Goal: Transaction & Acquisition: Obtain resource

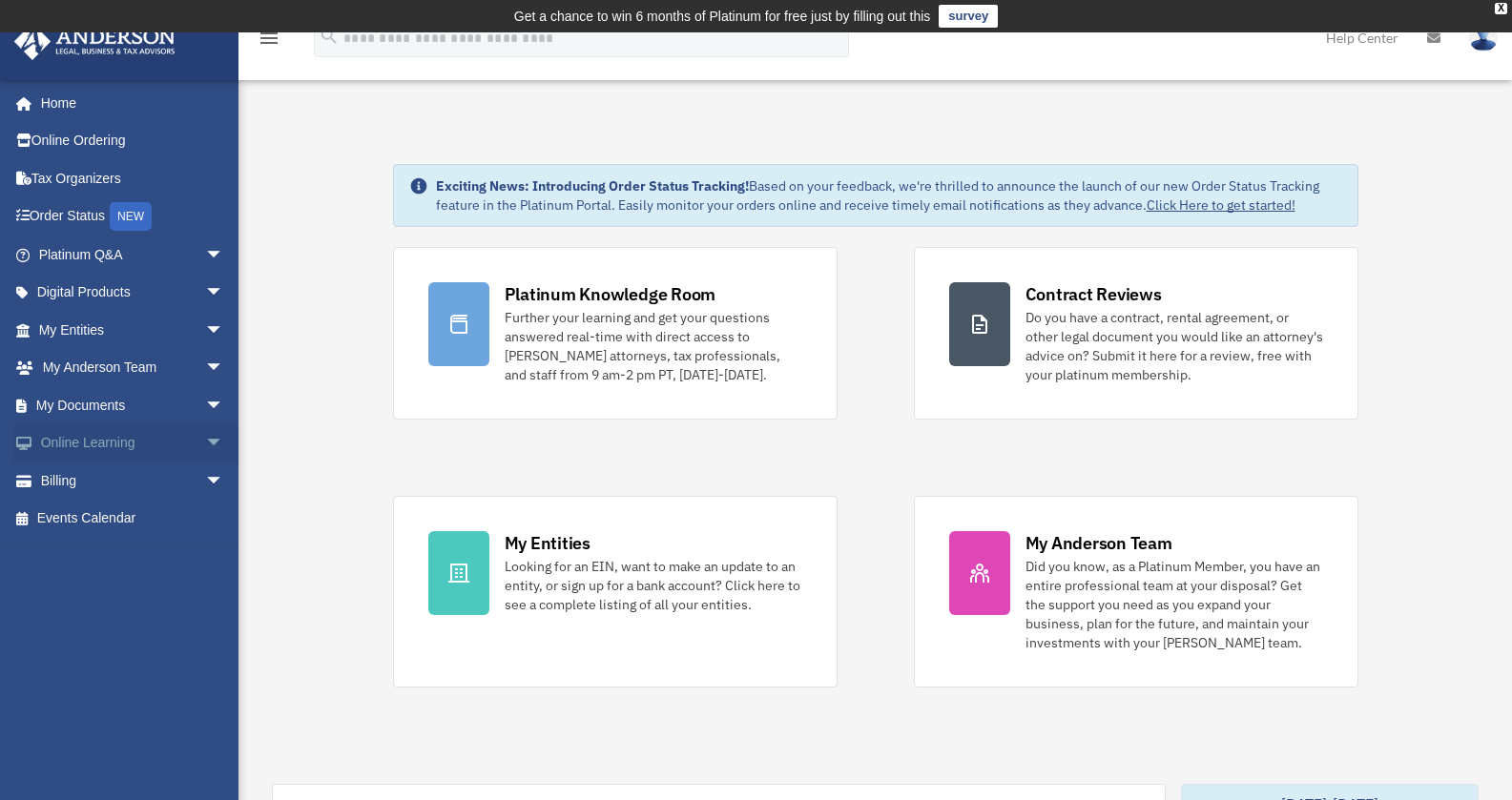
click at [128, 435] on link "Online Learning arrow_drop_down" at bounding box center [133, 444] width 240 height 38
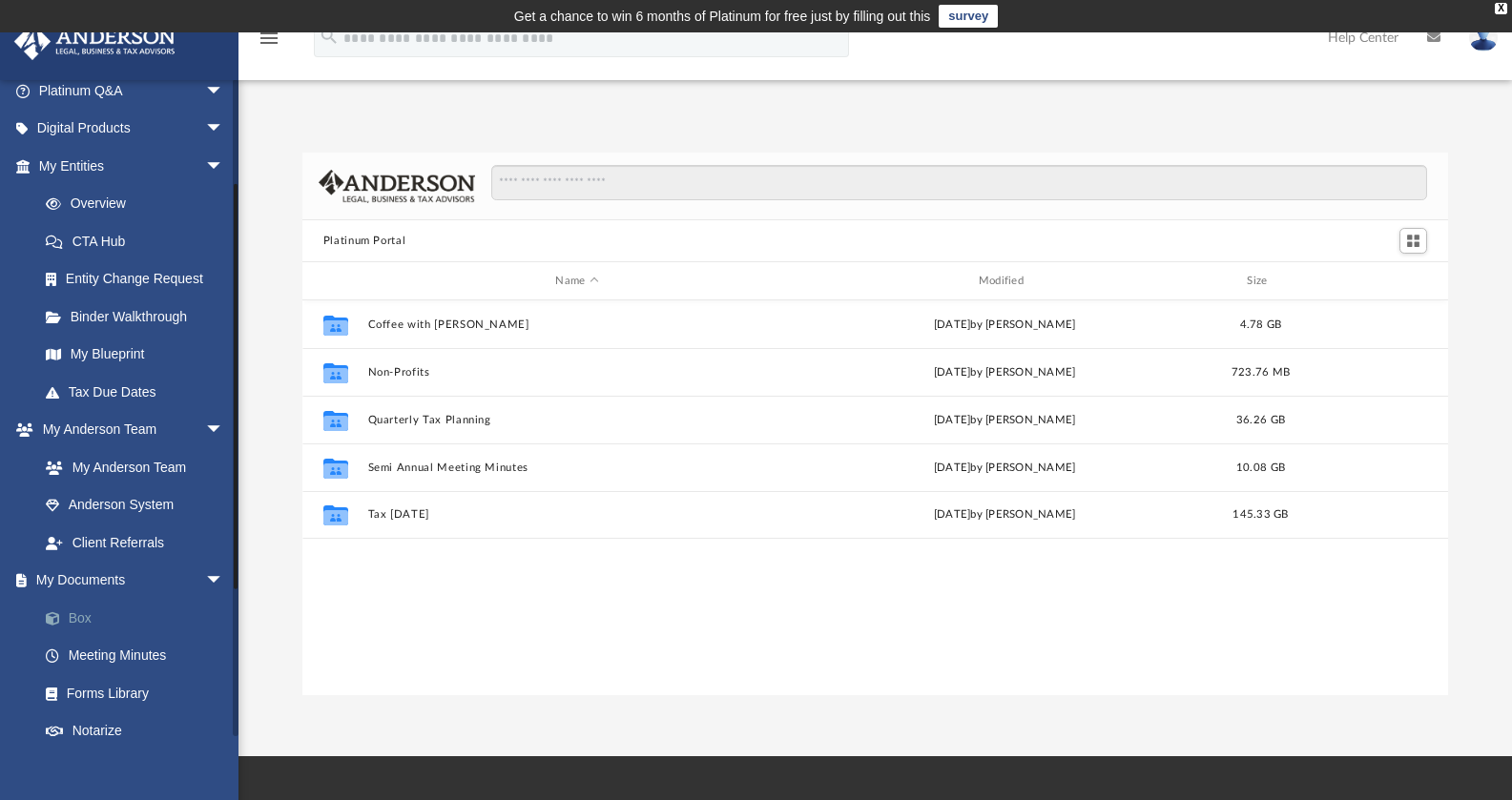
scroll to position [269, 0]
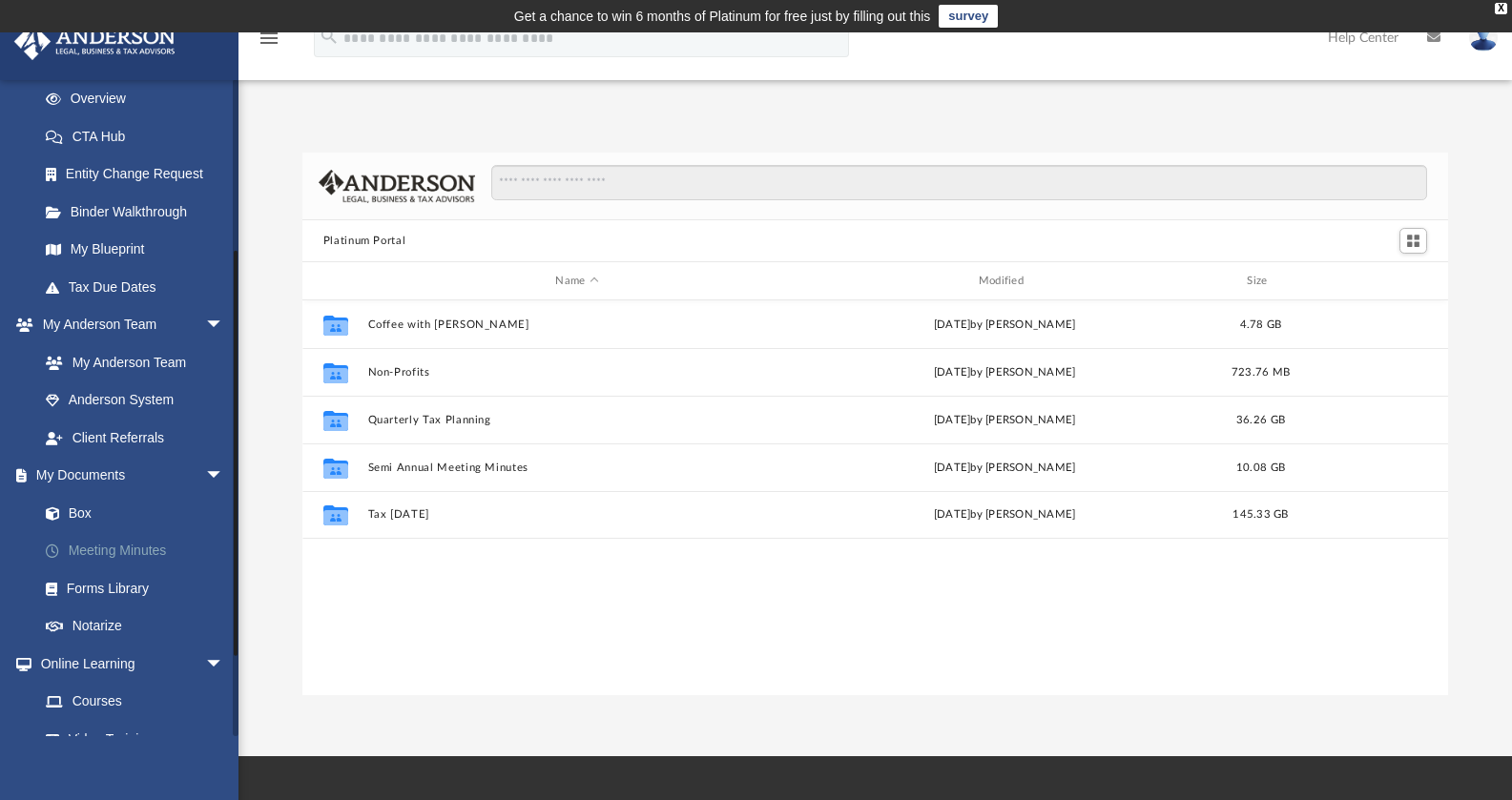
click at [135, 540] on link "Meeting Minutes" at bounding box center [139, 552] width 226 height 38
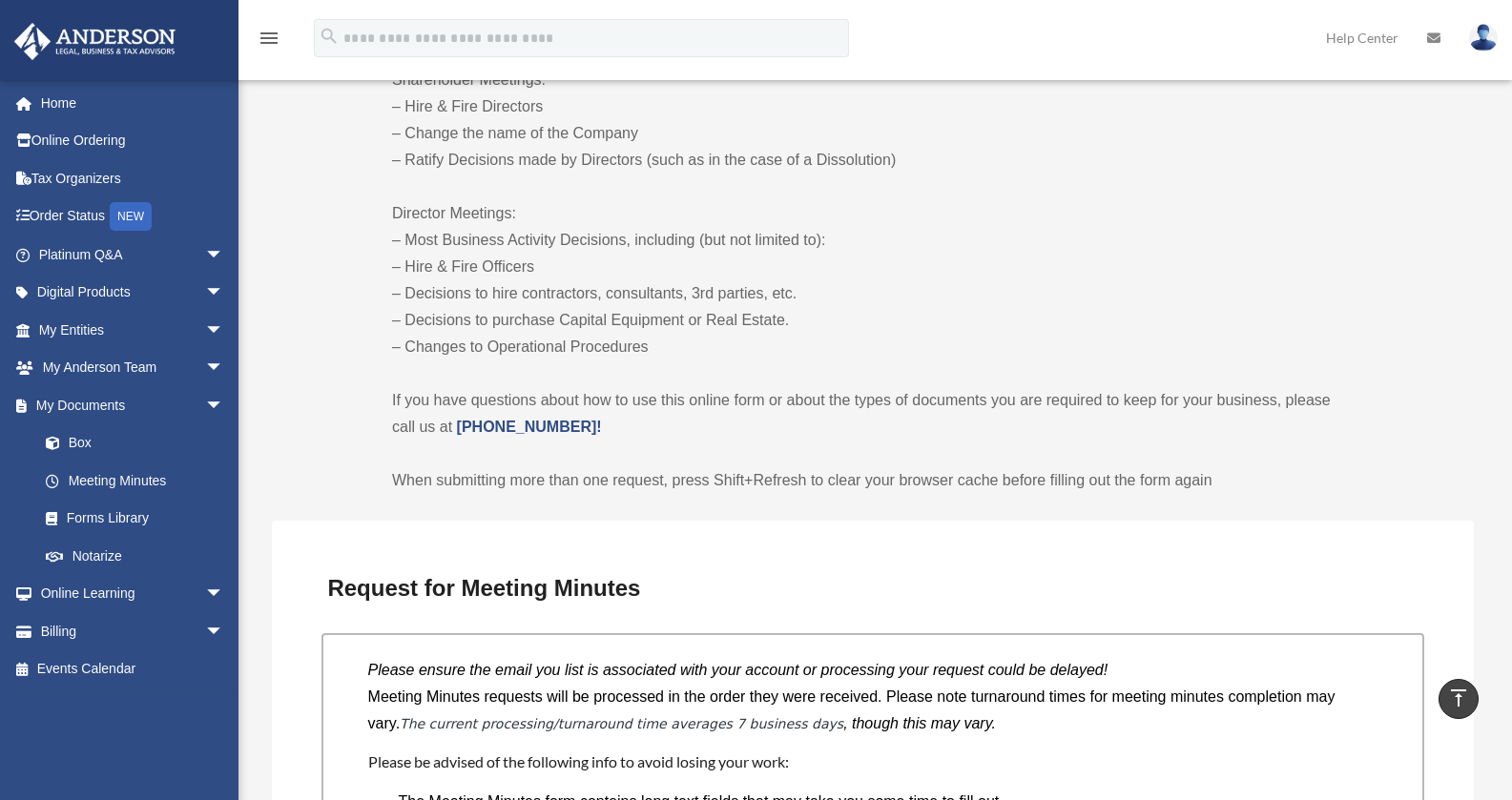
scroll to position [1509, 0]
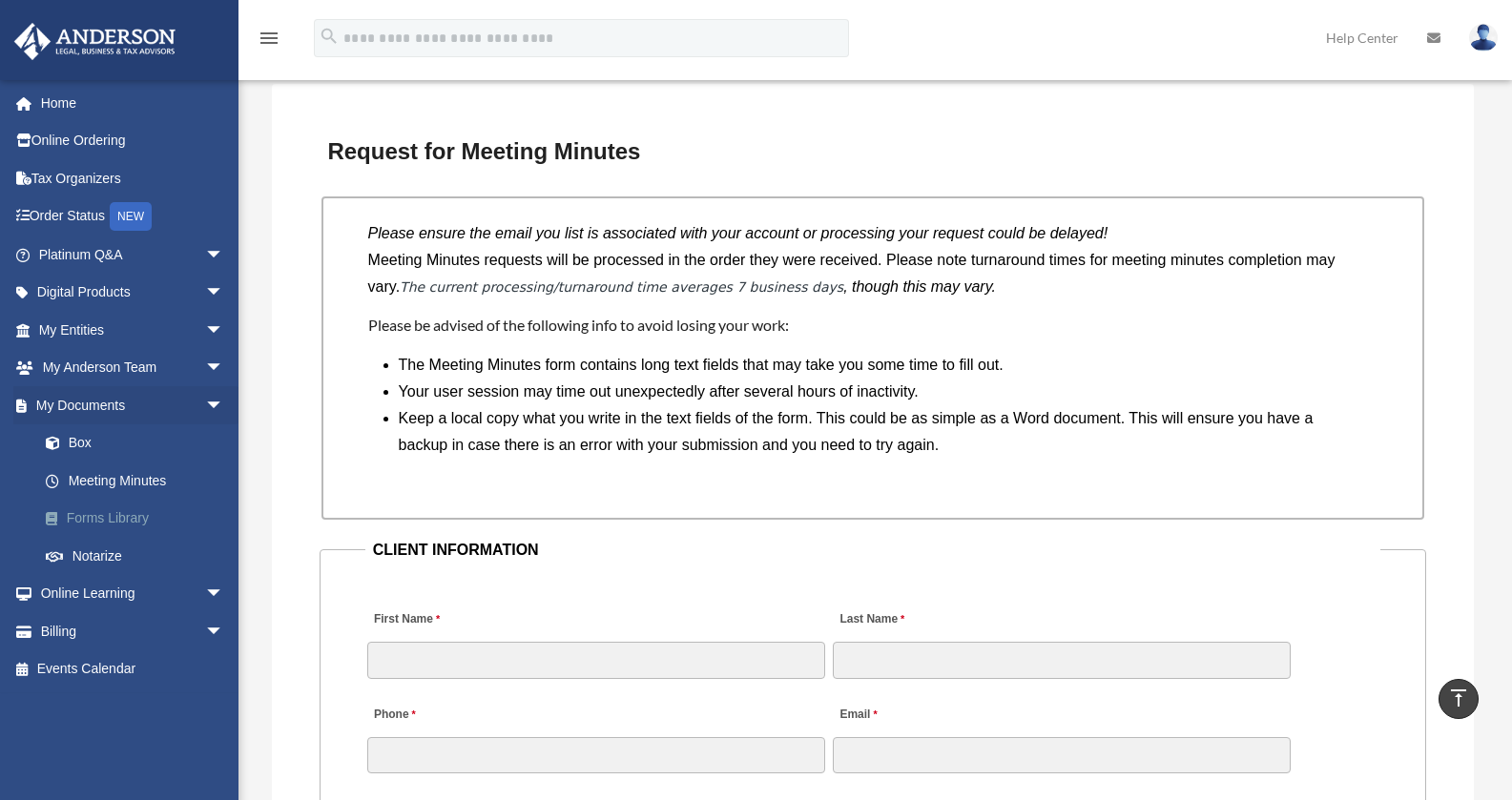
click at [141, 509] on link "Forms Library" at bounding box center [139, 519] width 226 height 38
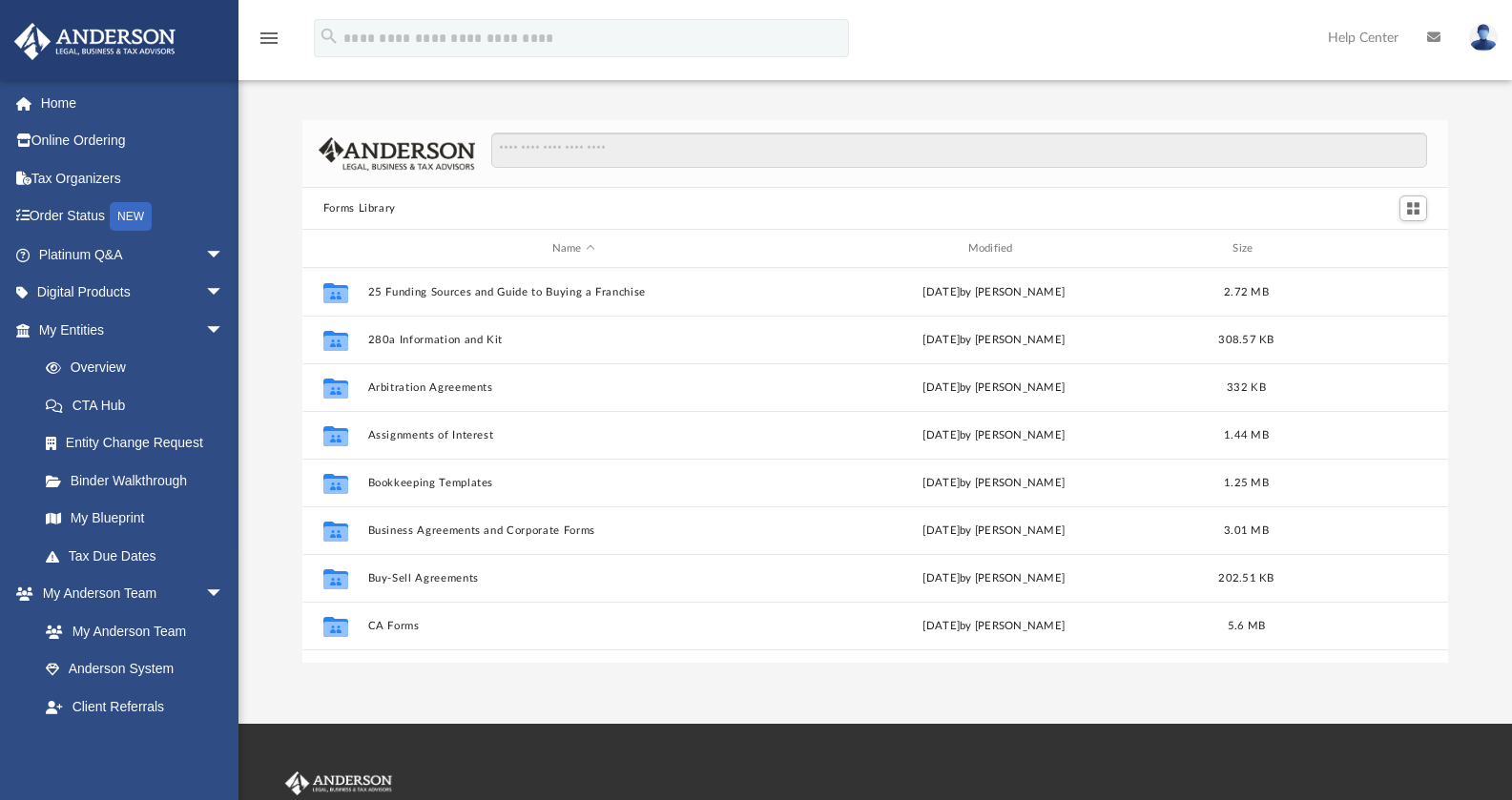
scroll to position [420, 1131]
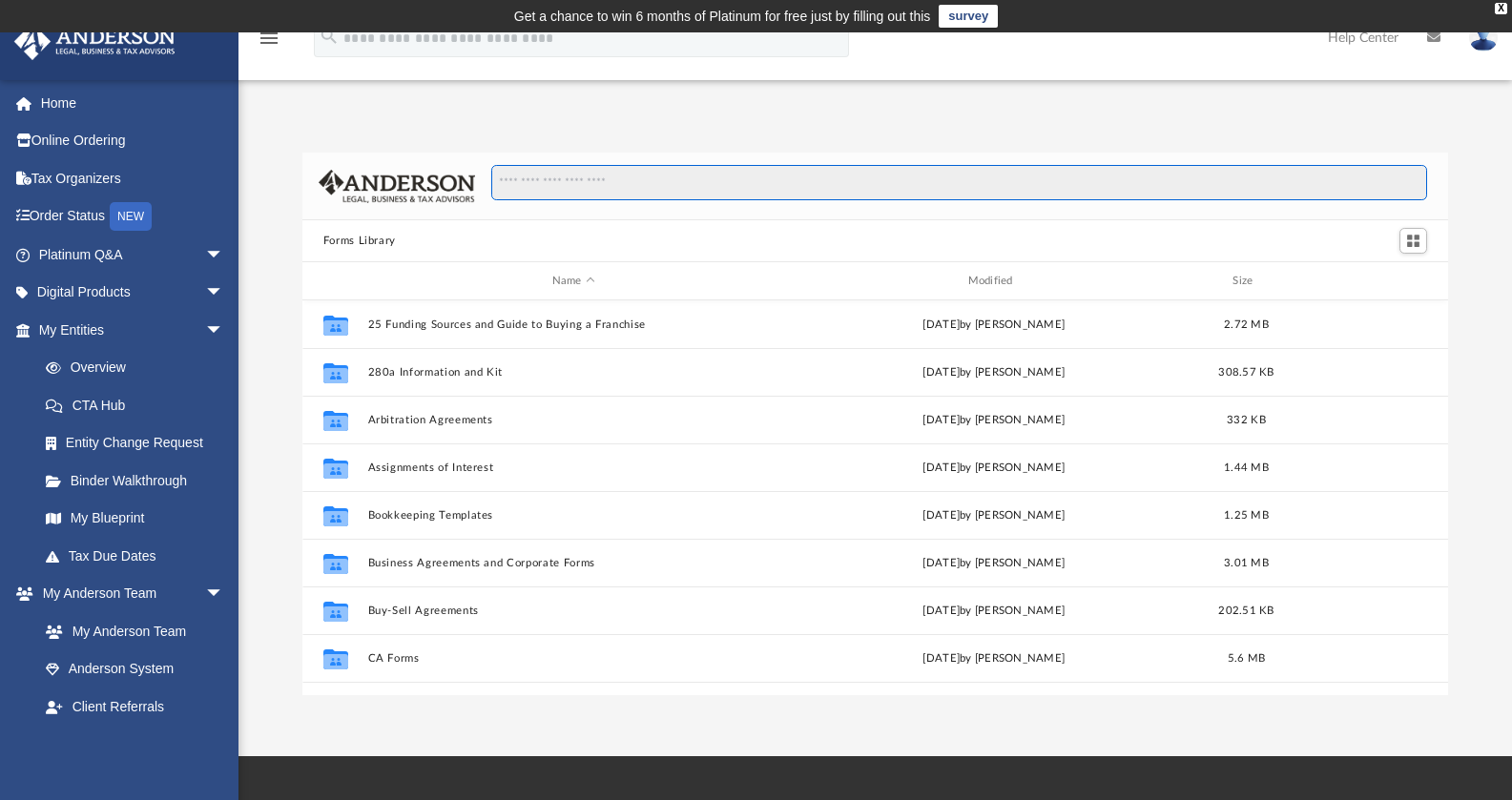
click at [614, 176] on input "Search files and folders" at bounding box center [959, 183] width 935 height 36
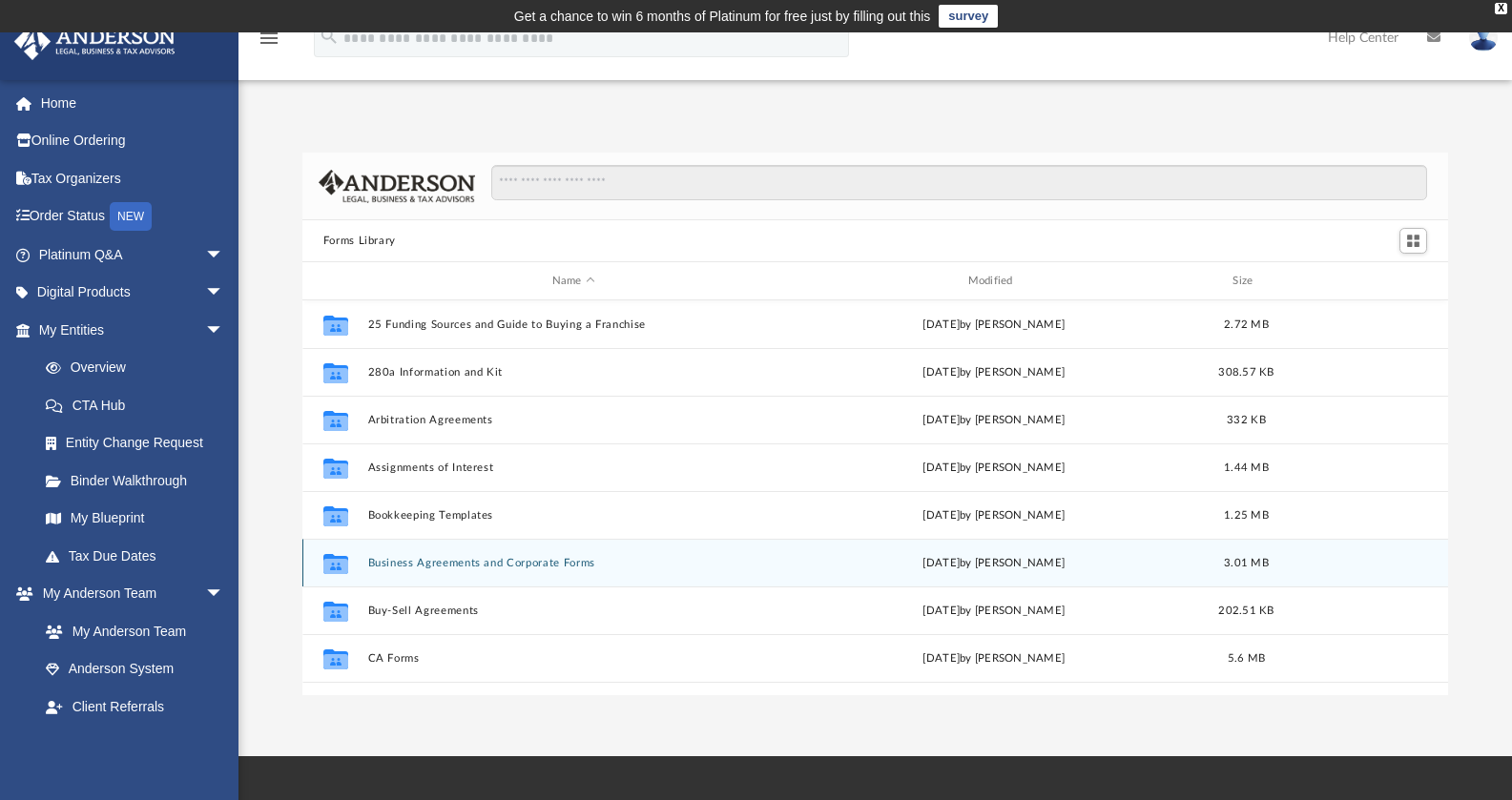
click at [563, 563] on button "Business Agreements and Corporate Forms" at bounding box center [574, 563] width 412 height 12
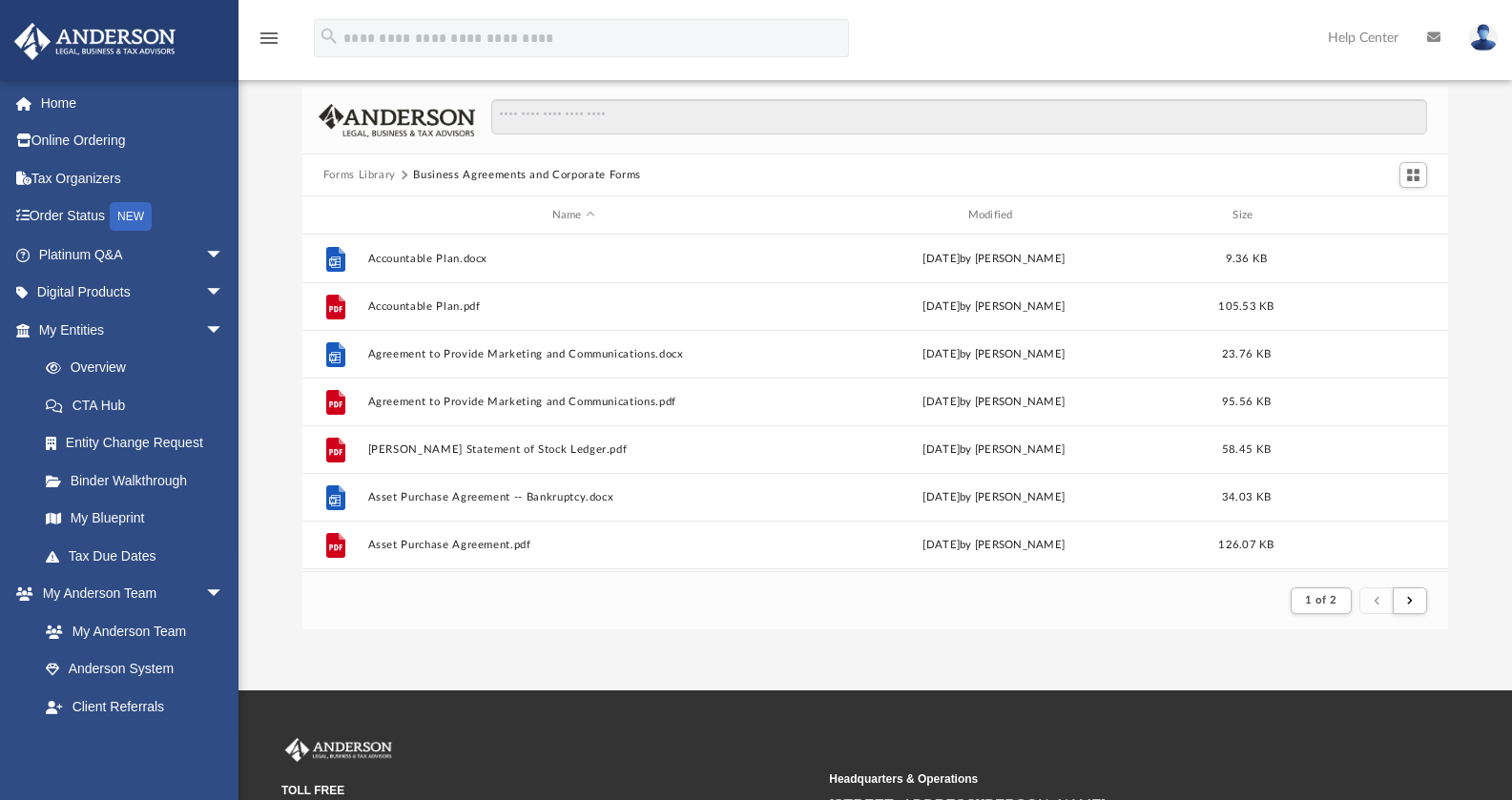
scroll to position [0, 0]
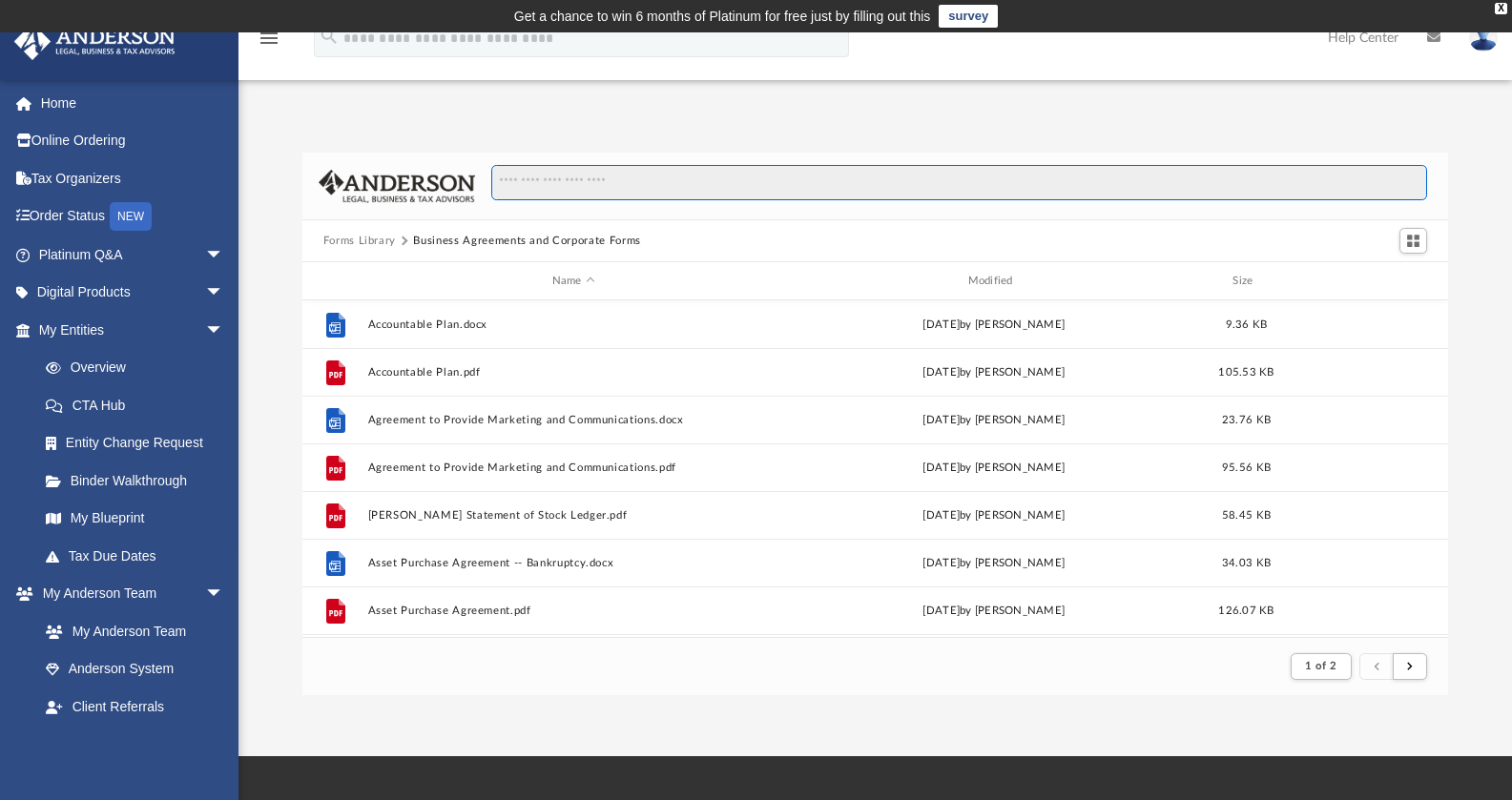
click at [595, 186] on input "Search files and folders" at bounding box center [959, 183] width 935 height 36
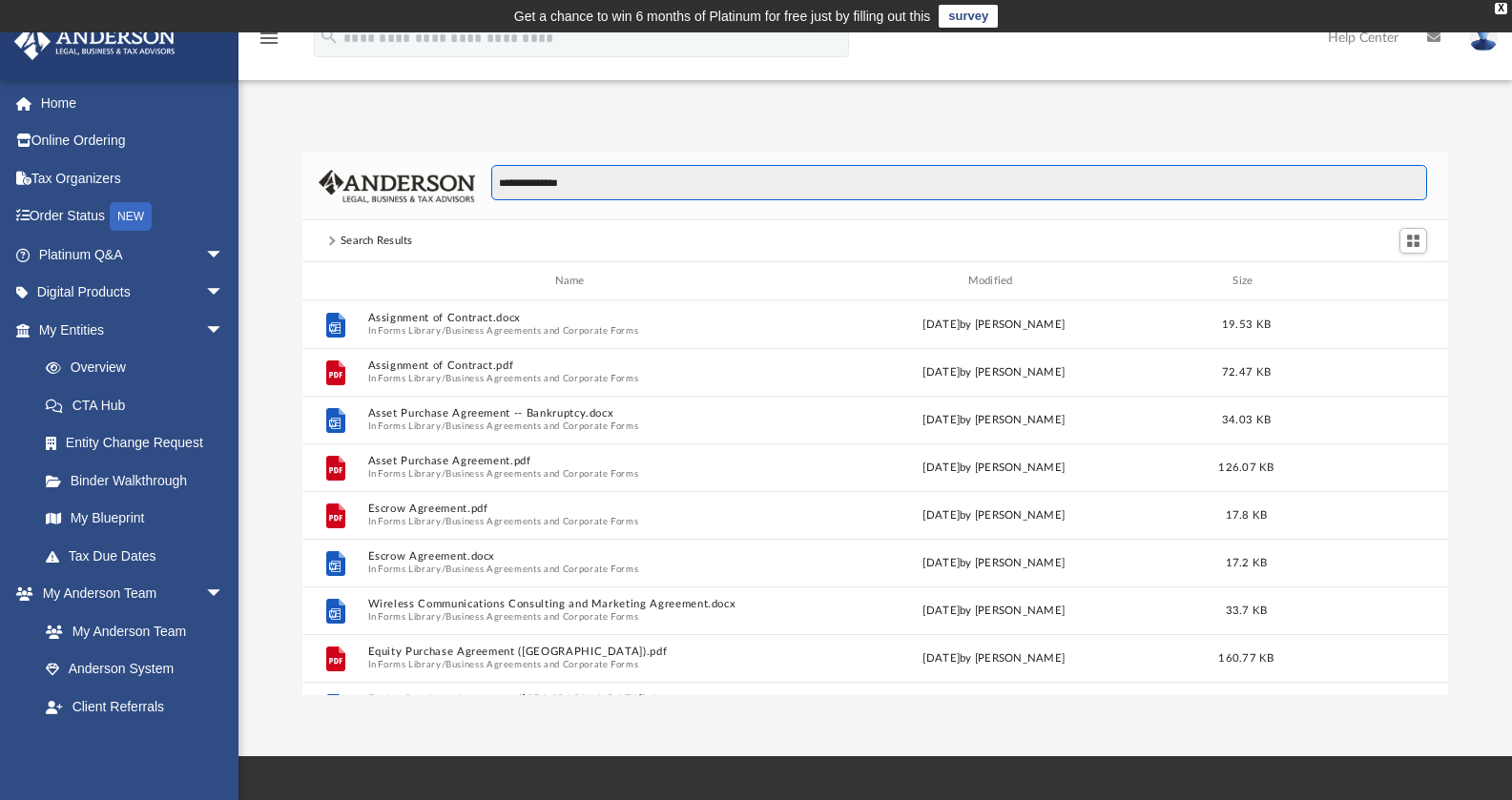
drag, startPoint x: 613, startPoint y: 183, endPoint x: 461, endPoint y: 179, distance: 152.1
click at [461, 179] on div "**********" at bounding box center [875, 186] width 1146 height 68
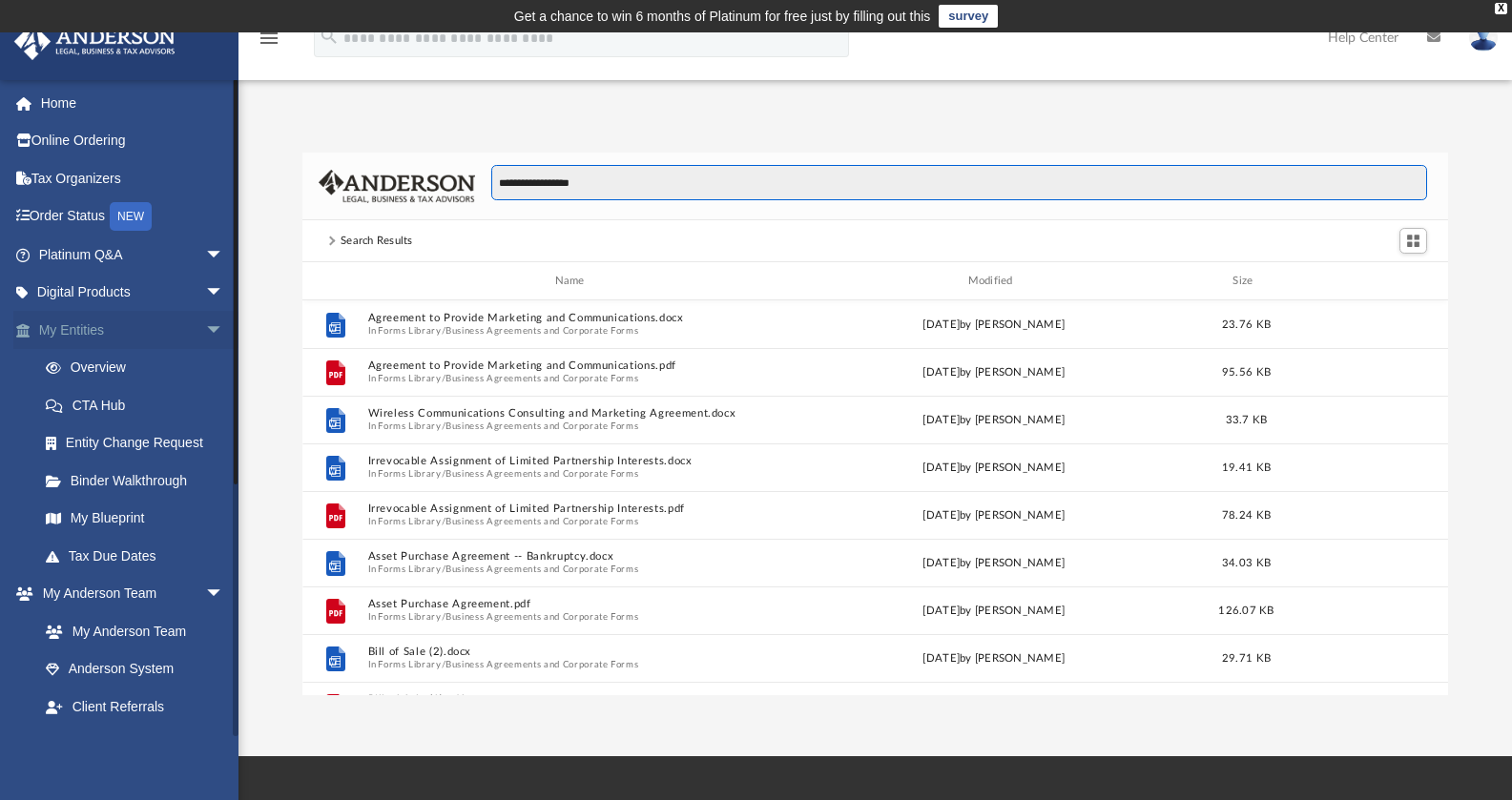
type input "**********"
click at [205, 325] on span "arrow_drop_down" at bounding box center [224, 330] width 38 height 39
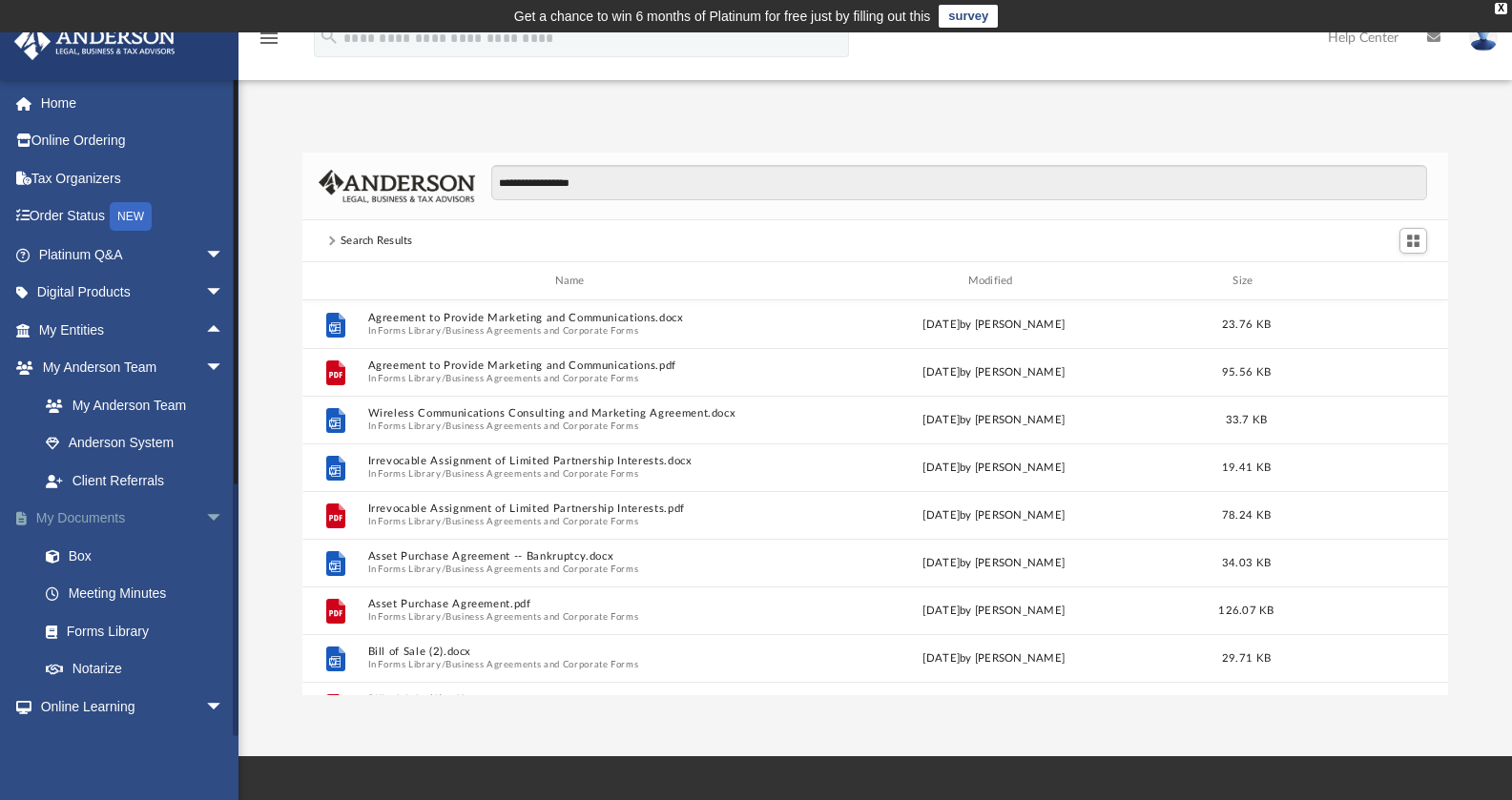
click at [205, 511] on span "arrow_drop_down" at bounding box center [224, 519] width 38 height 39
click at [96, 656] on link "Resources" at bounding box center [139, 669] width 226 height 38
click at [105, 666] on link "Resources" at bounding box center [139, 669] width 226 height 38
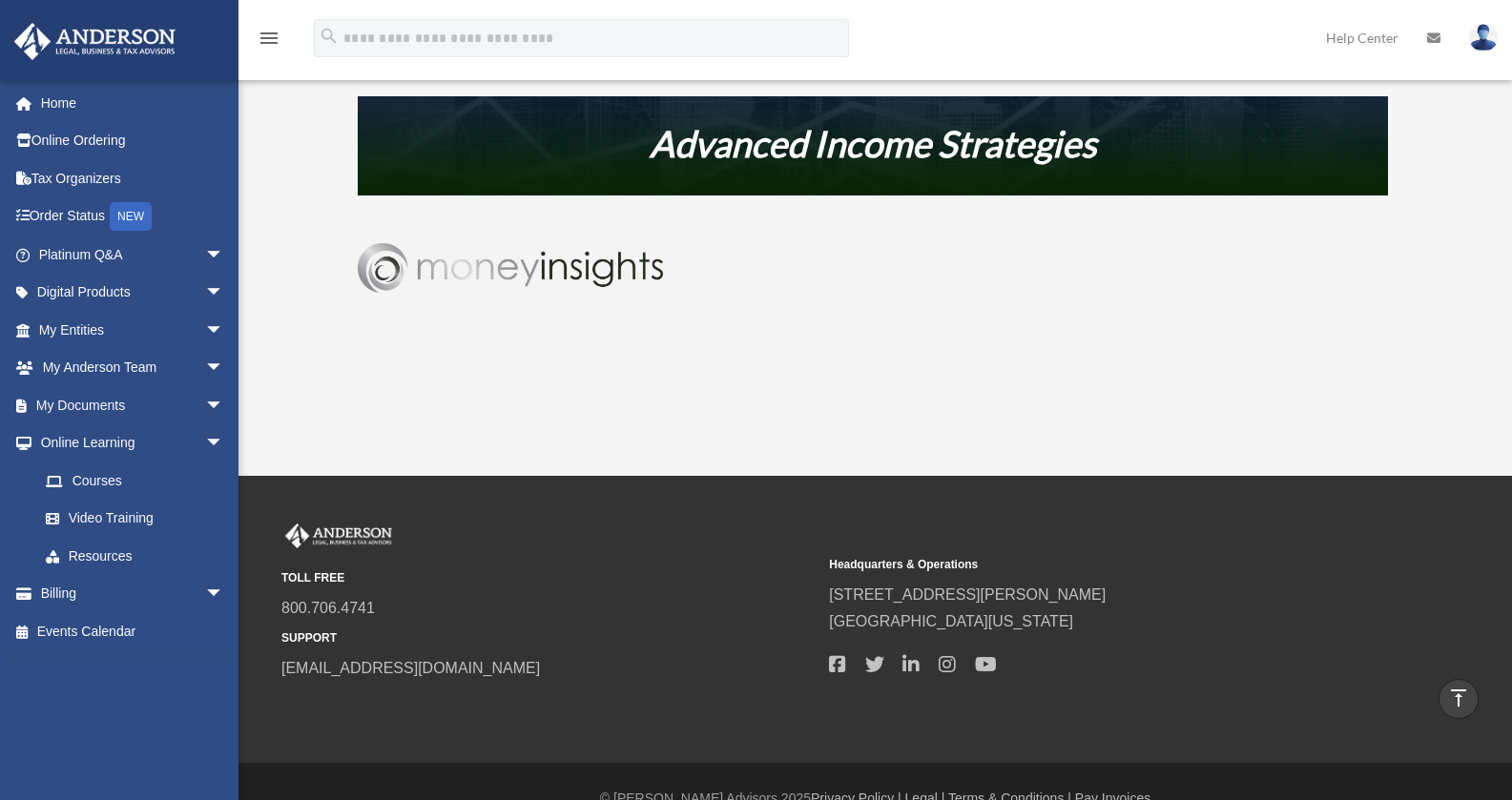
scroll to position [1172, 0]
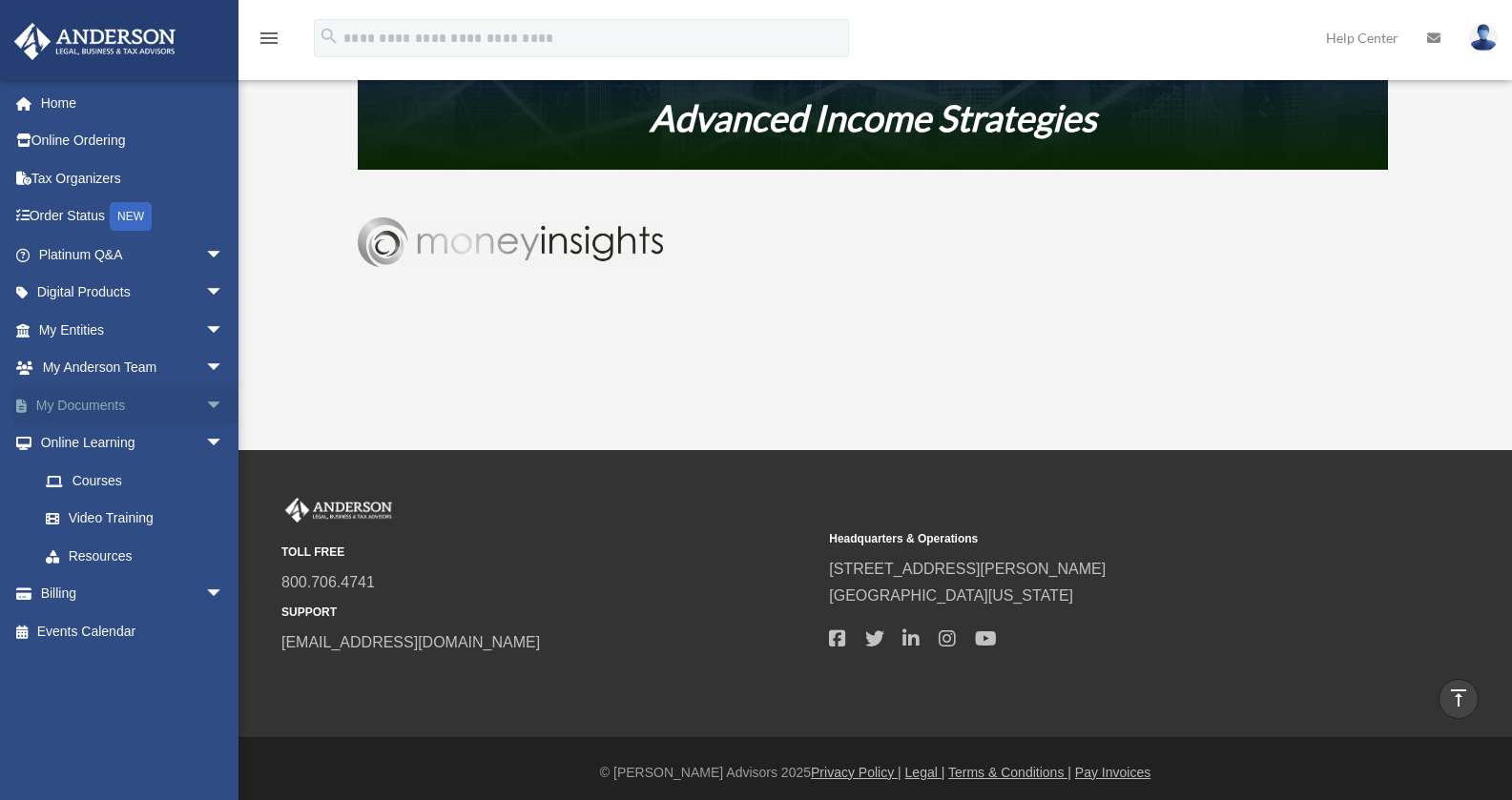
click at [90, 409] on link "My Documents arrow_drop_down" at bounding box center [133, 406] width 240 height 38
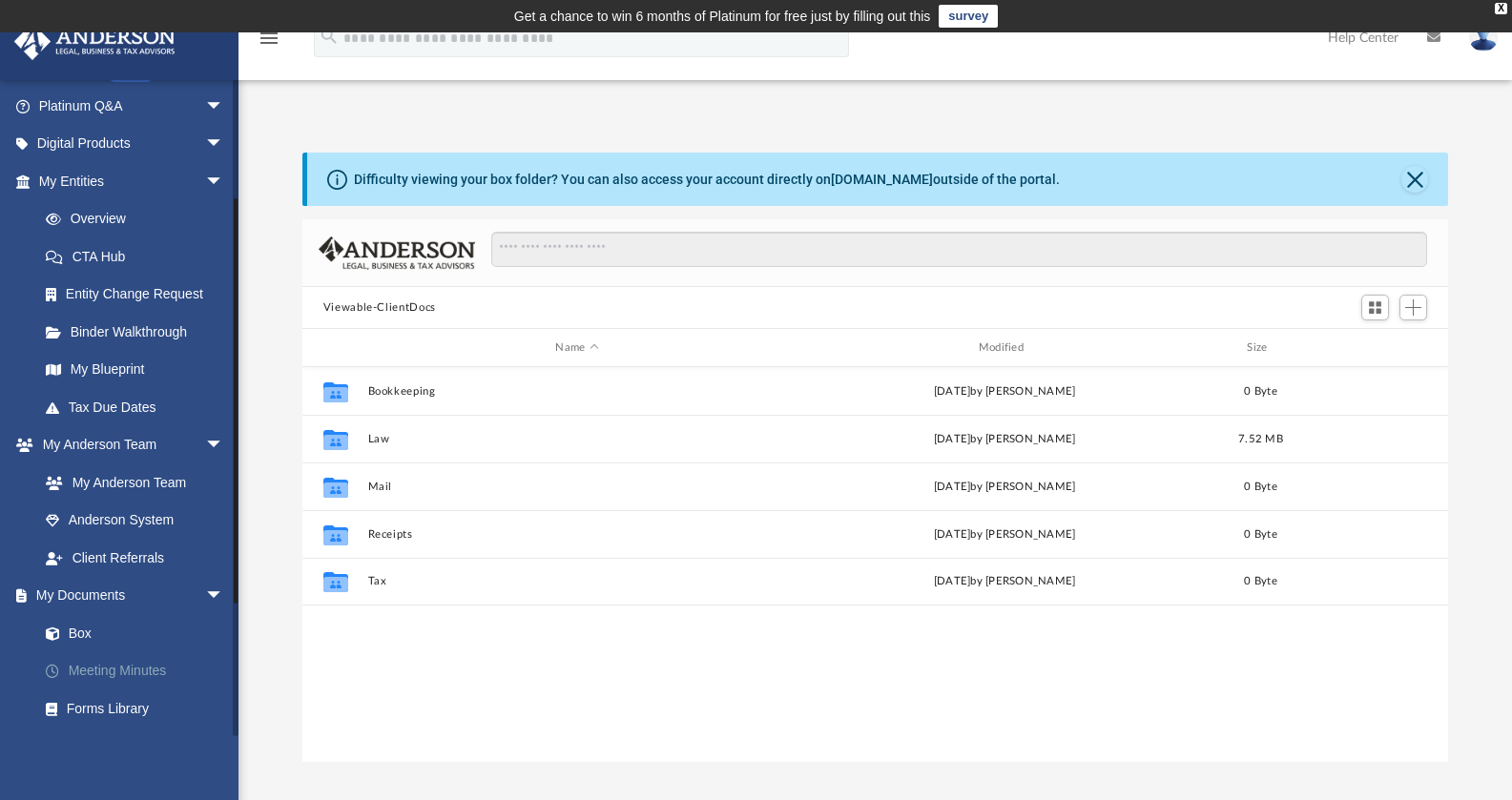
scroll to position [187, 0]
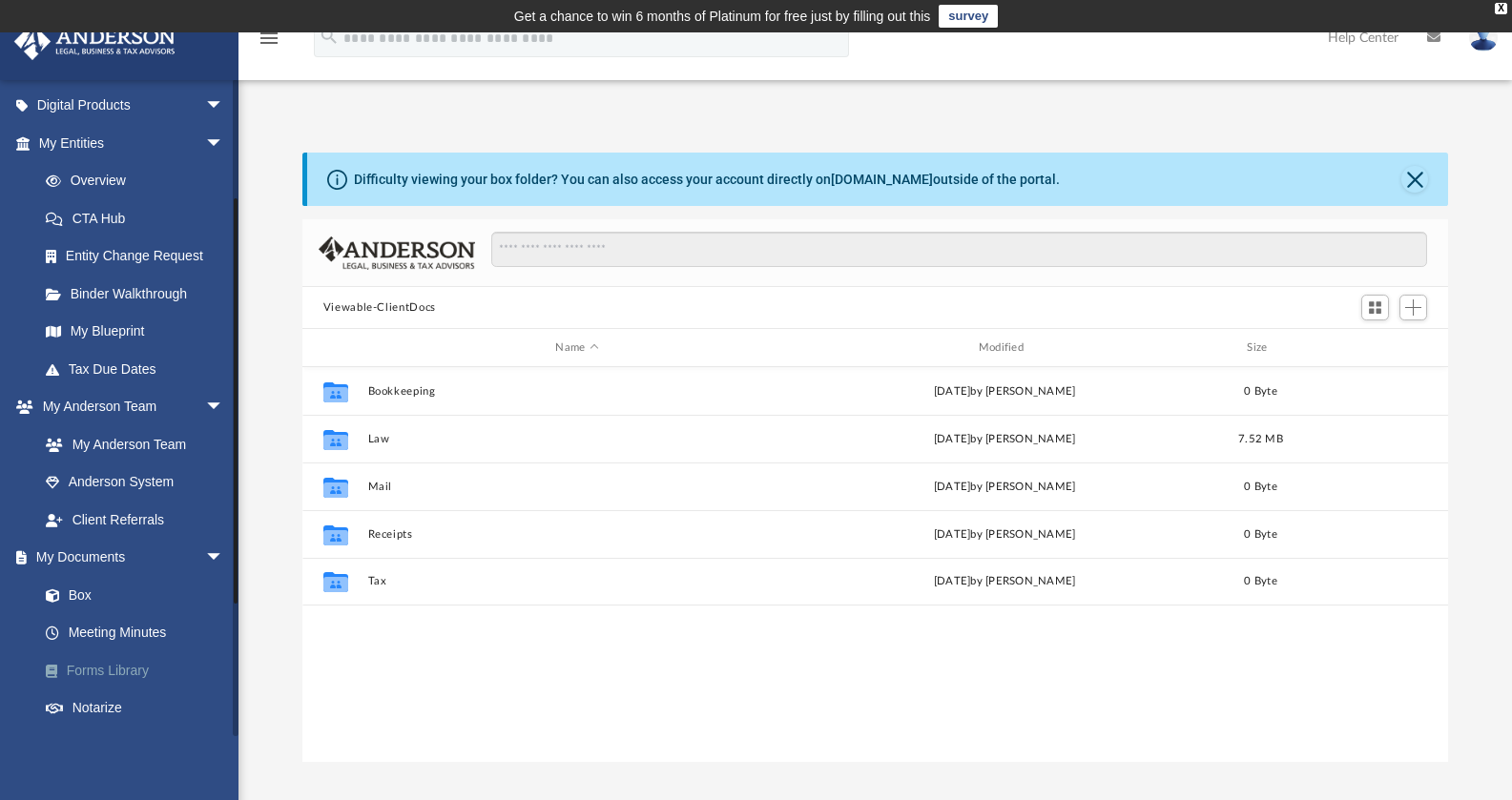
click at [141, 663] on link "Forms Library" at bounding box center [139, 670] width 226 height 38
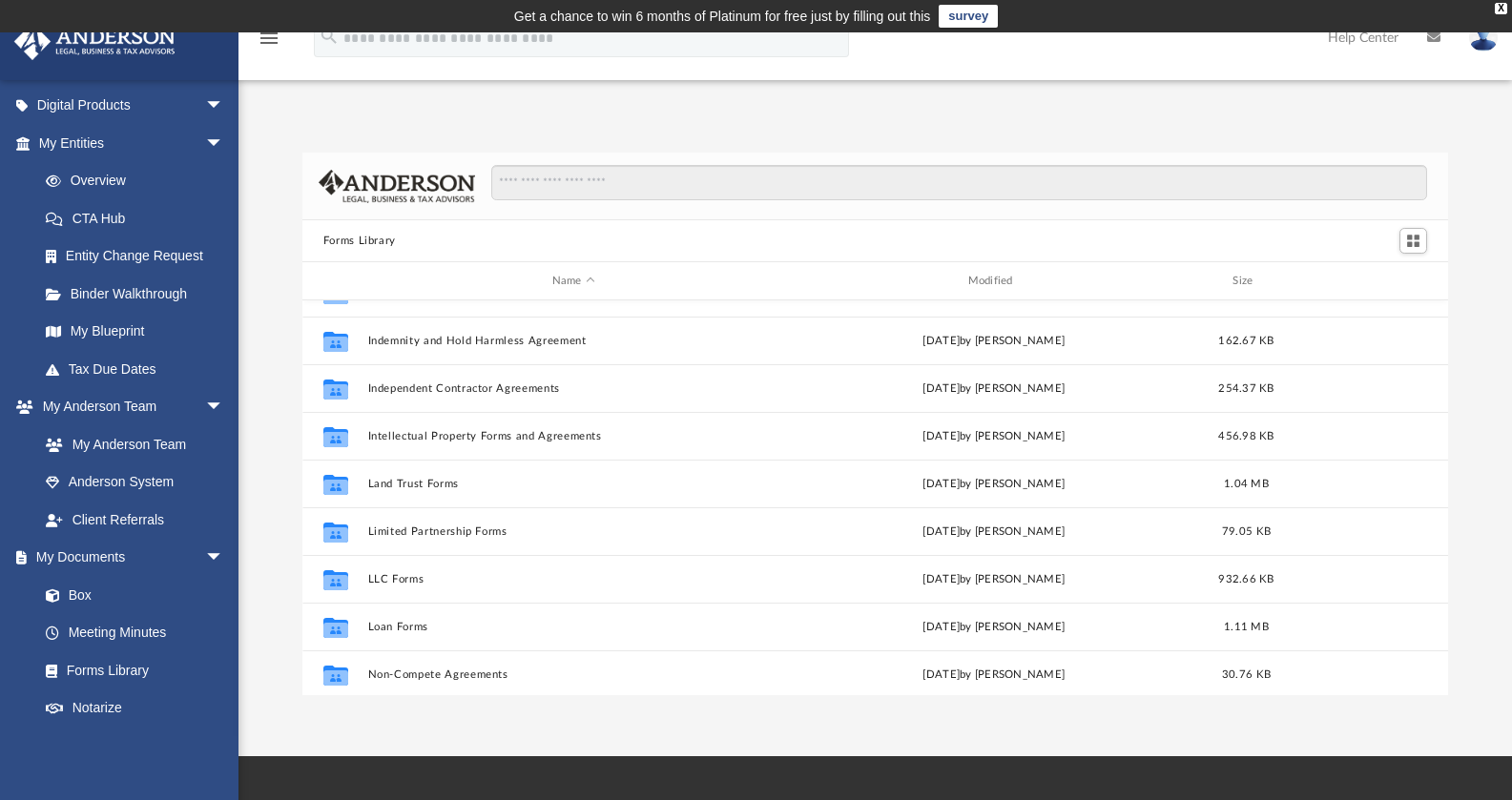
scroll to position [655, 0]
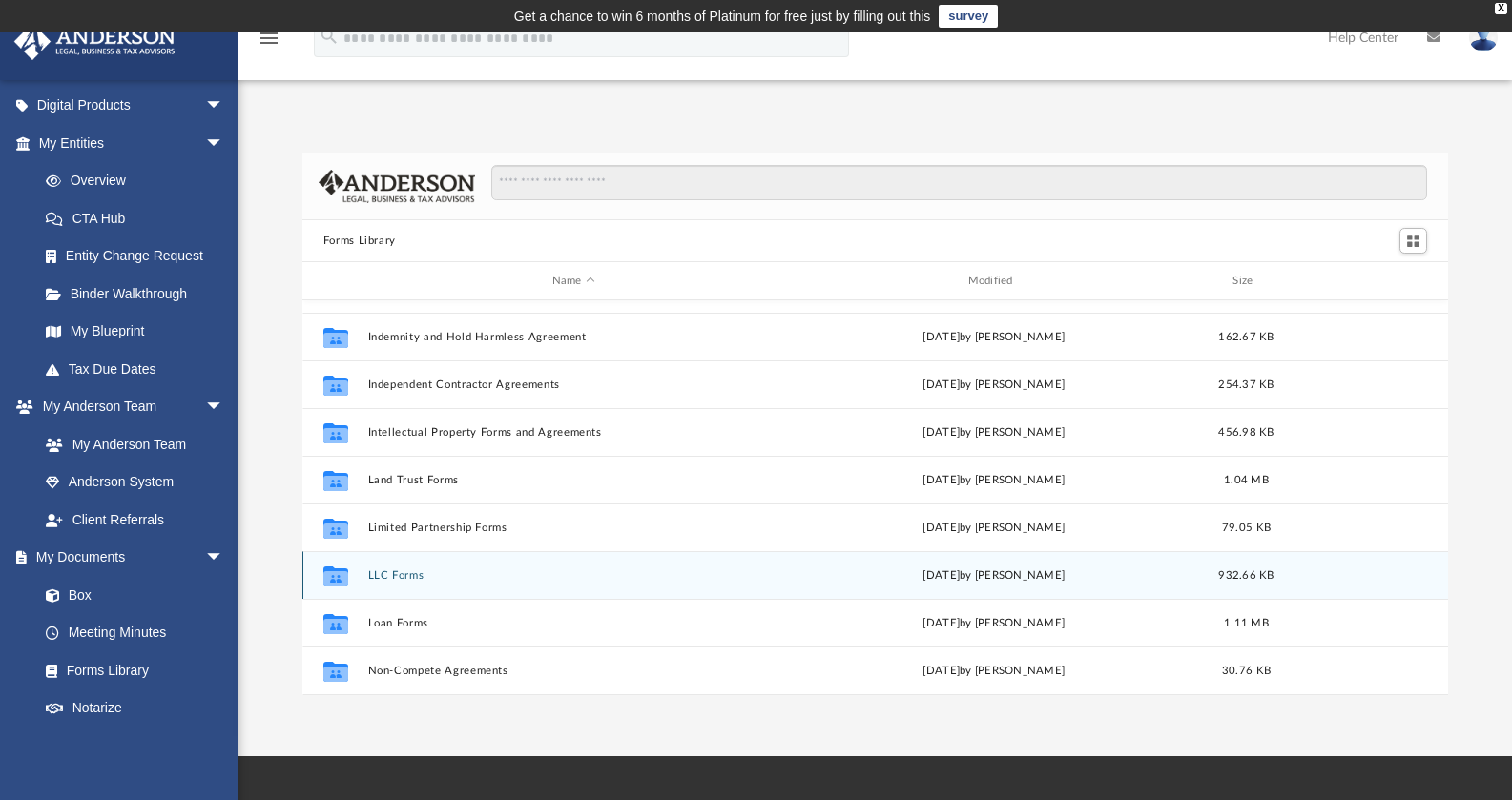
click at [409, 582] on div "Collaborated Folder LLC Forms [DATE] by [PERSON_NAME] 932.66 KB" at bounding box center [875, 576] width 1146 height 48
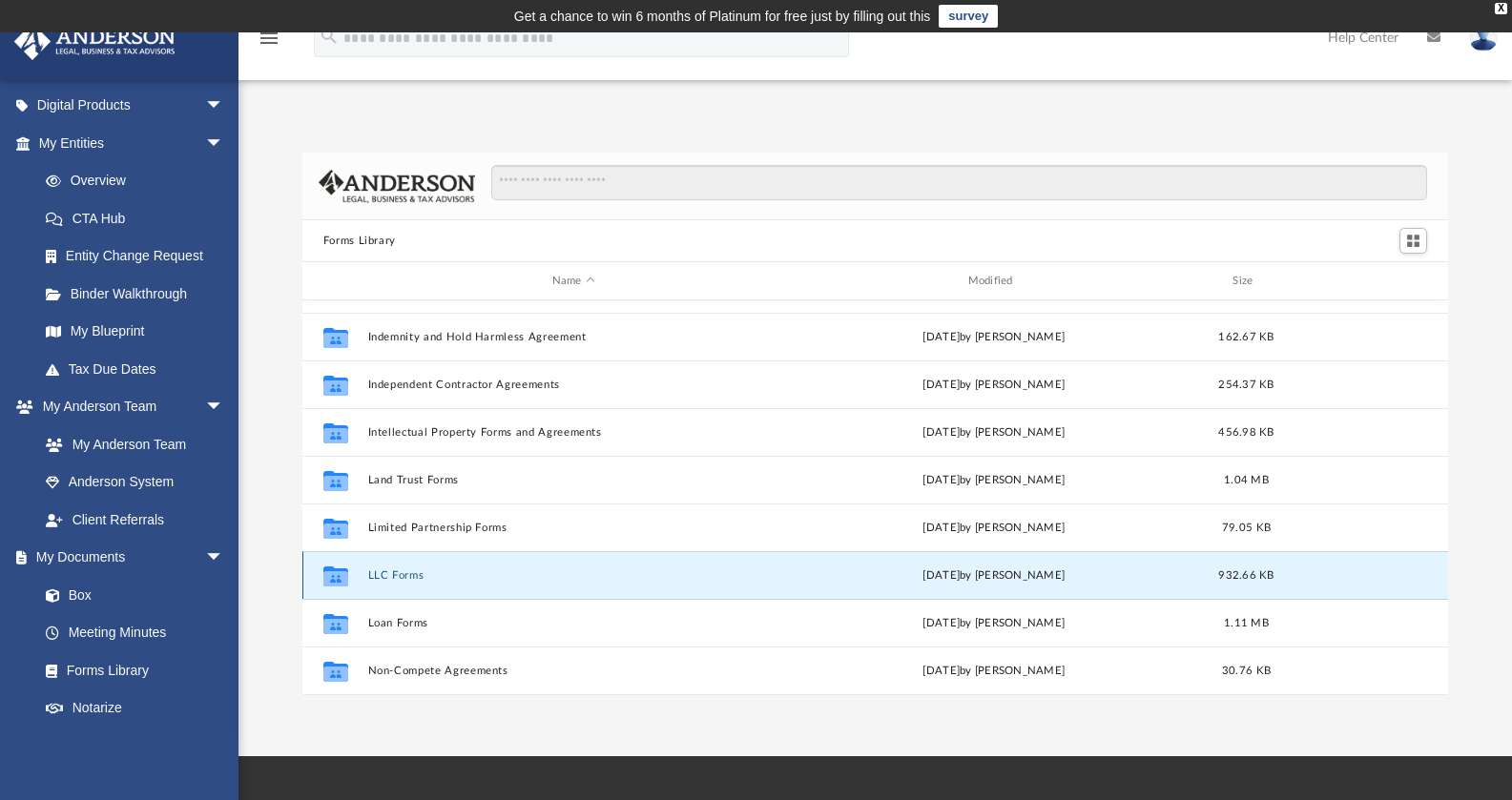
click at [410, 579] on button "LLC Forms" at bounding box center [574, 576] width 412 height 12
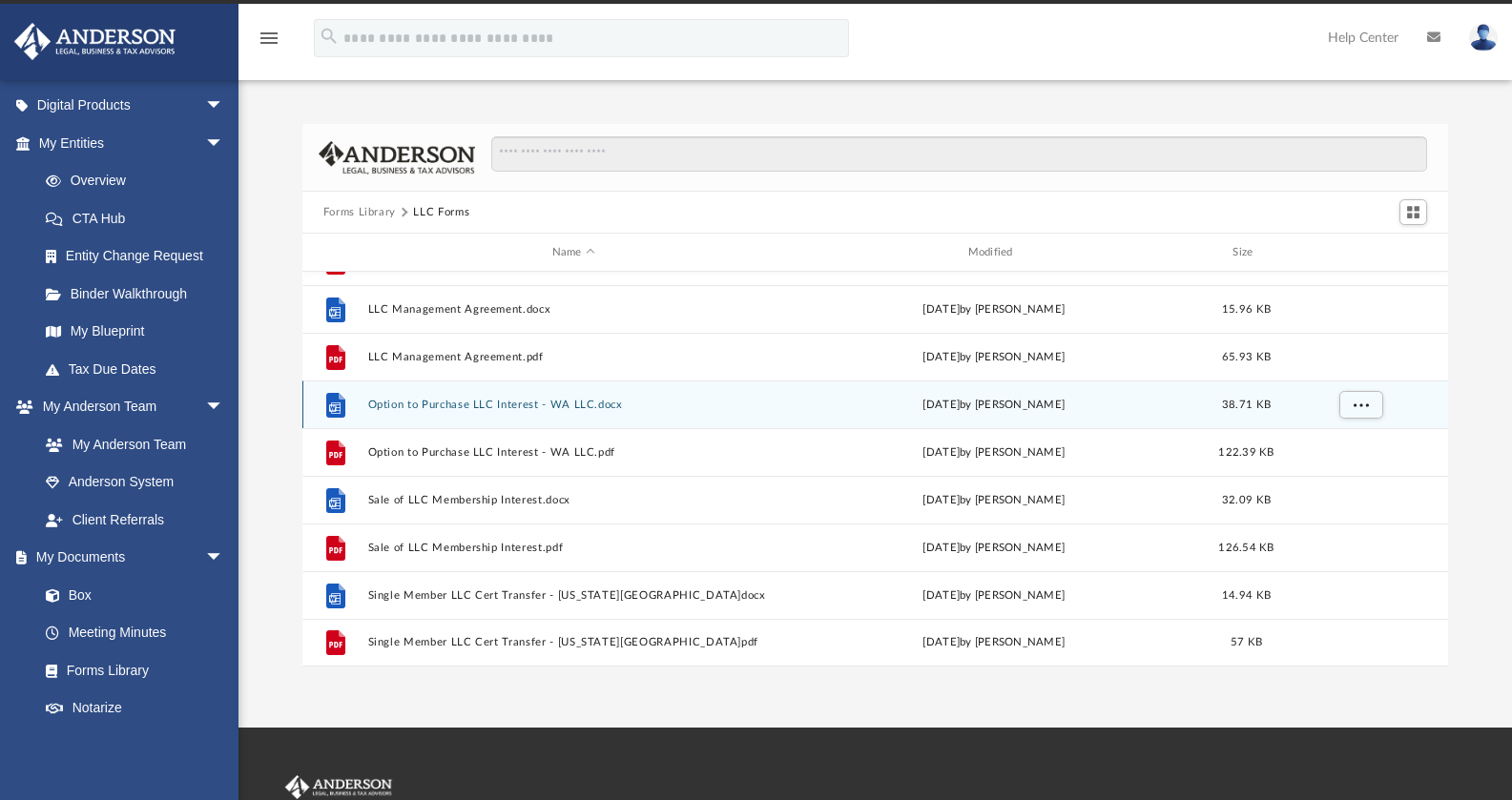
scroll to position [52, 0]
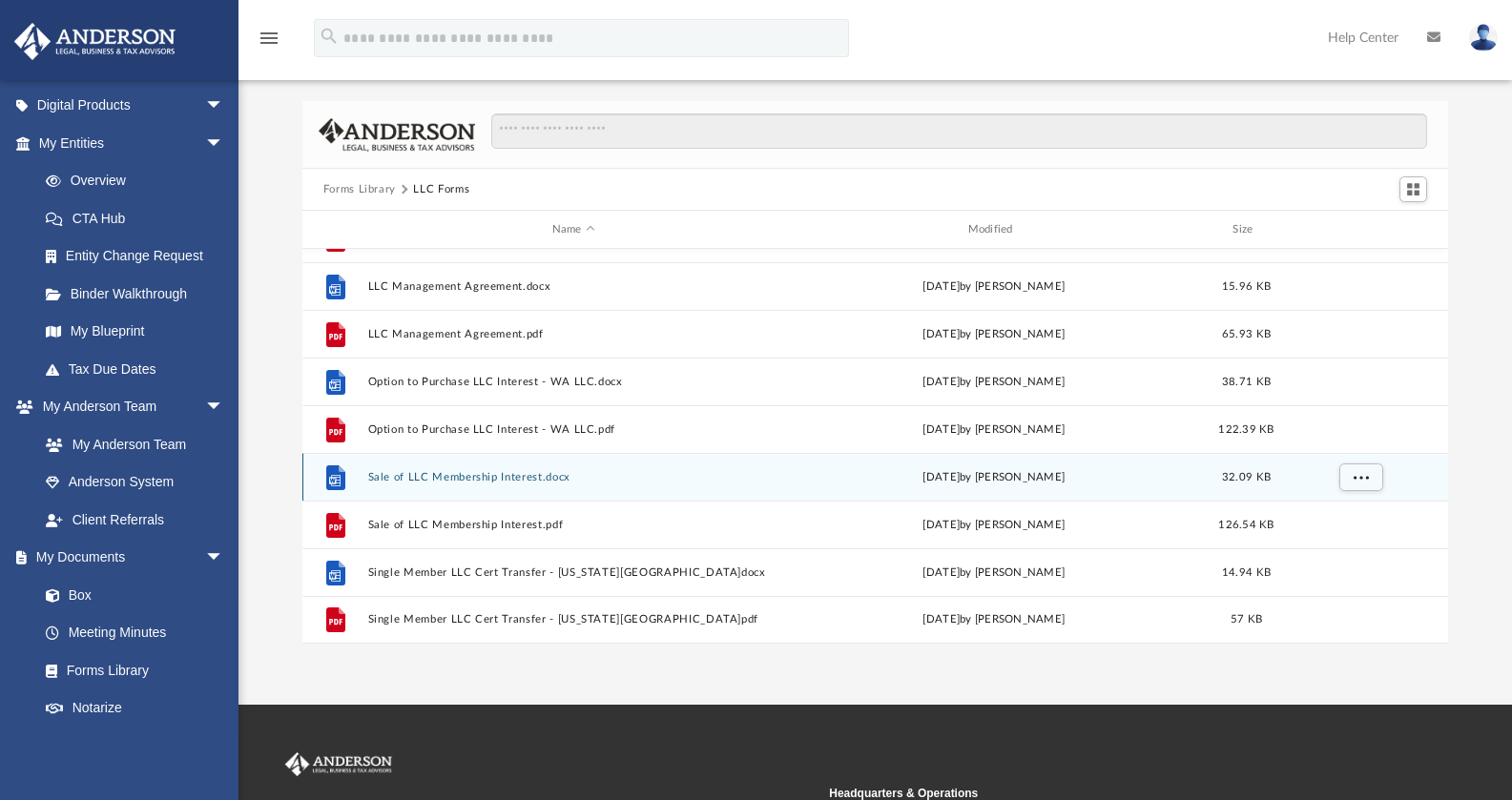
click at [520, 482] on button "Sale of LLC Membership Interest.docx" at bounding box center [574, 477] width 412 height 12
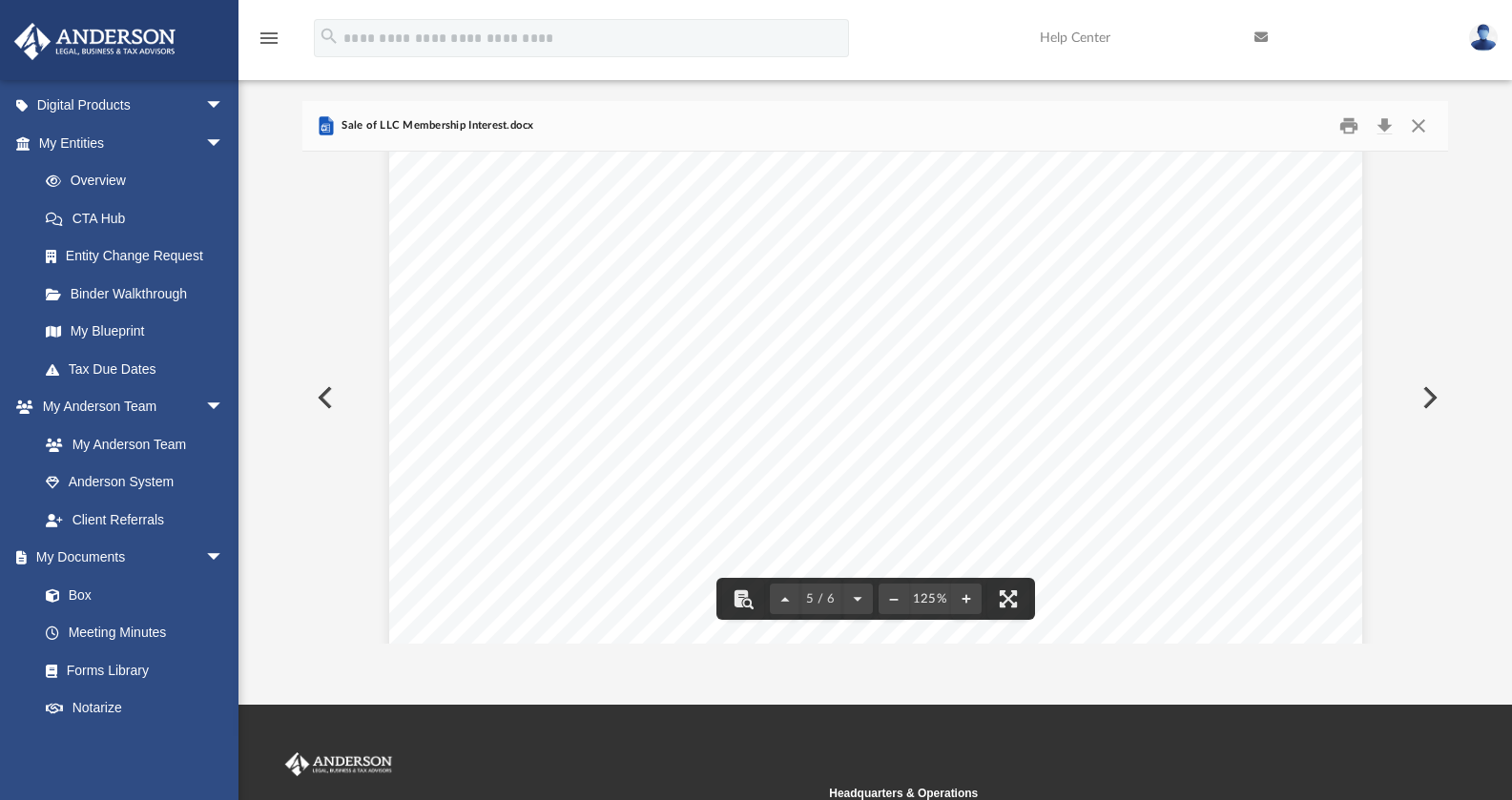
scroll to position [4722, 0]
click at [1390, 122] on button "Download" at bounding box center [1384, 126] width 34 height 30
click at [1420, 130] on button "Close" at bounding box center [1418, 126] width 34 height 30
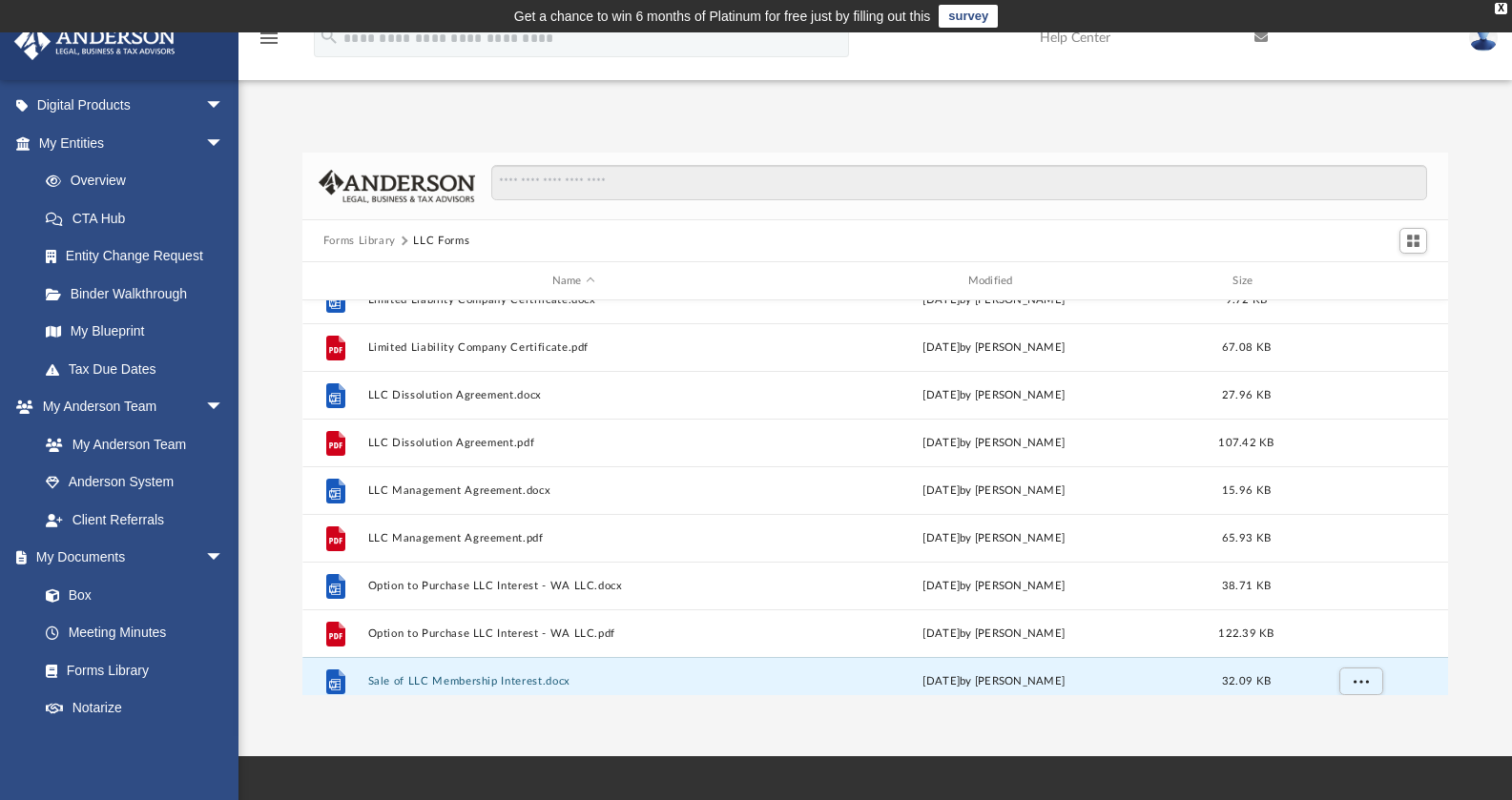
scroll to position [0, 0]
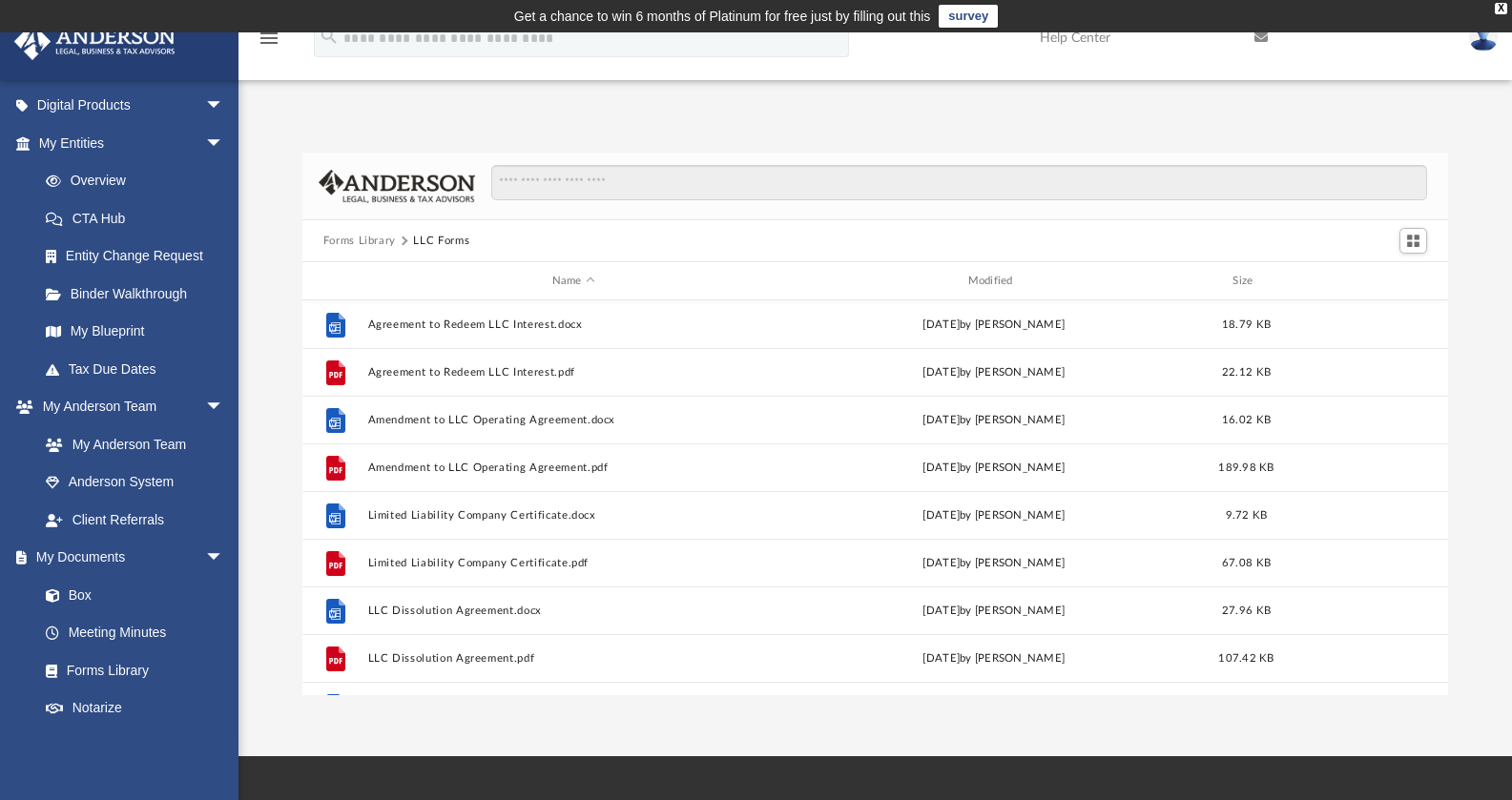
click at [369, 242] on button "Forms Library" at bounding box center [360, 242] width 73 height 17
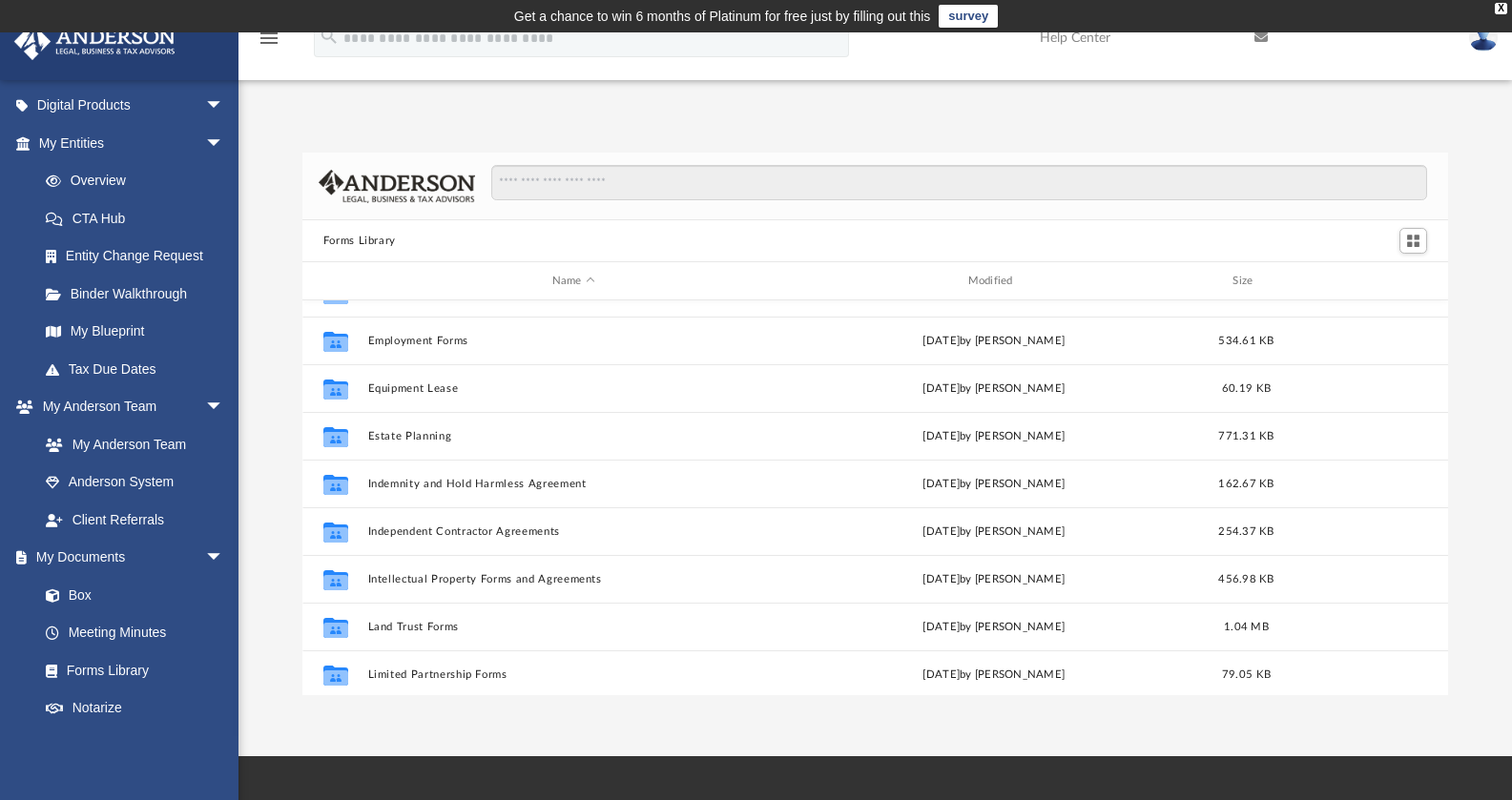
scroll to position [608, 0]
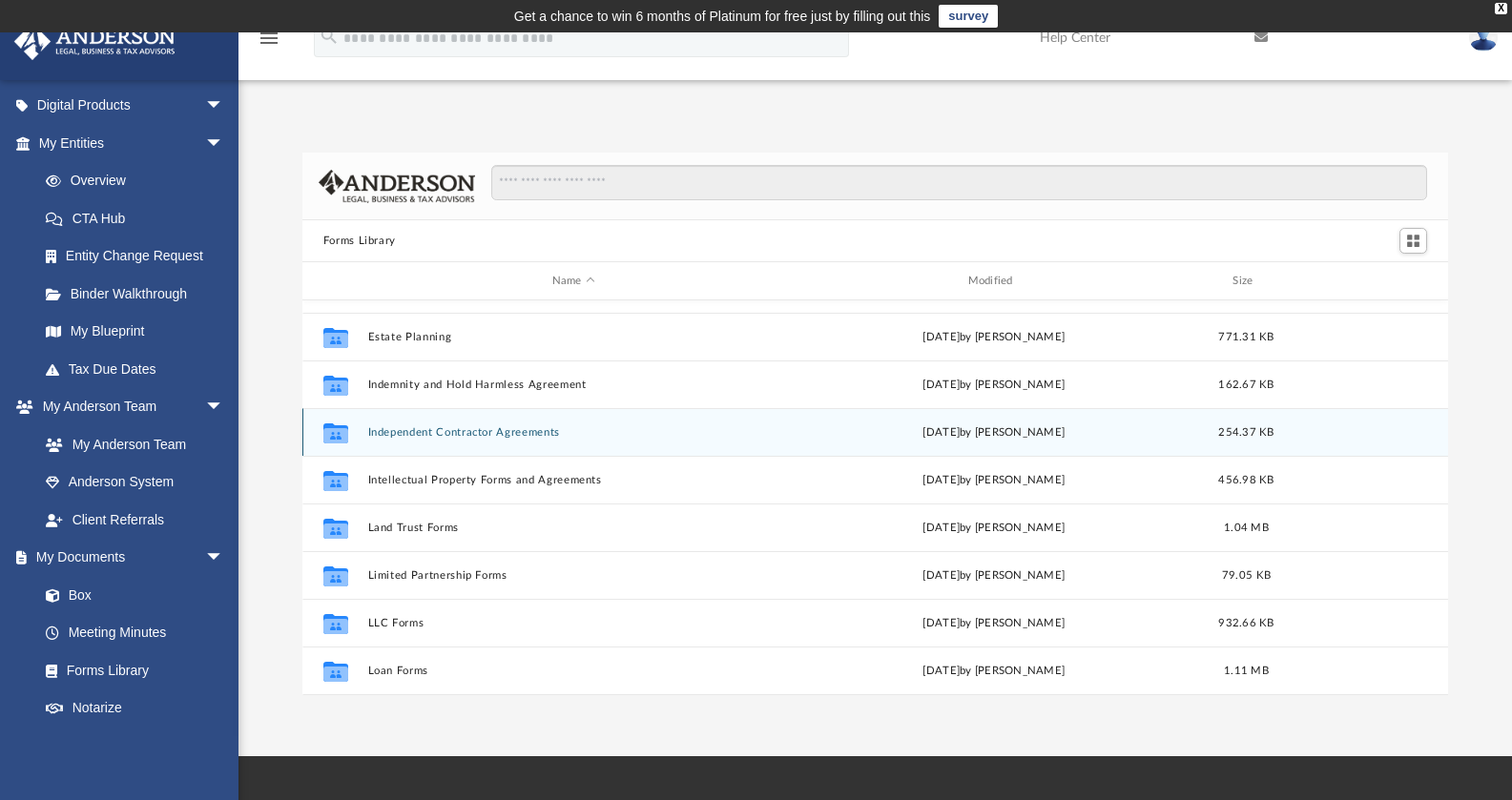
click at [456, 434] on button "Independent Contractor Agreements" at bounding box center [574, 432] width 412 height 12
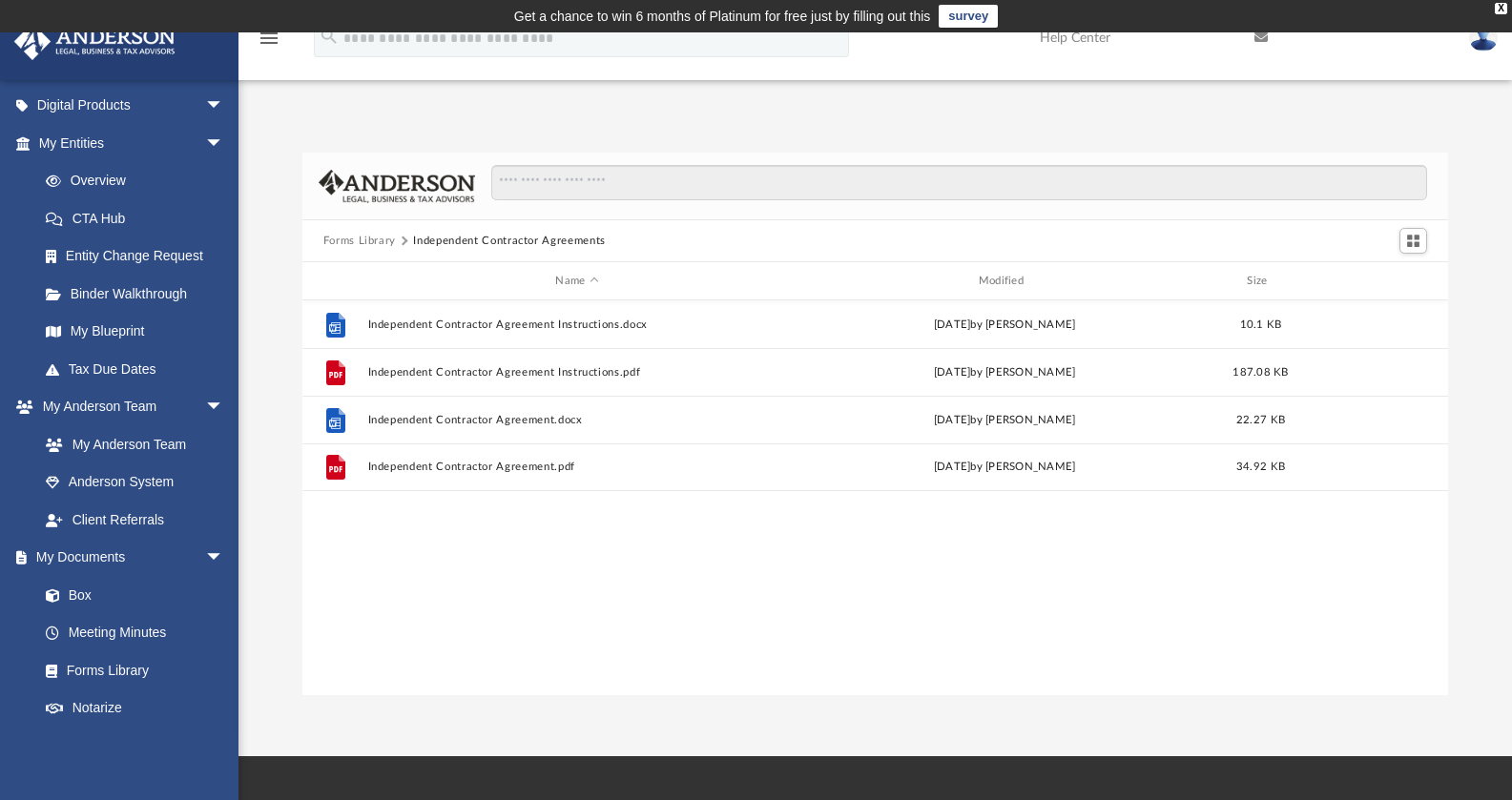
scroll to position [0, 0]
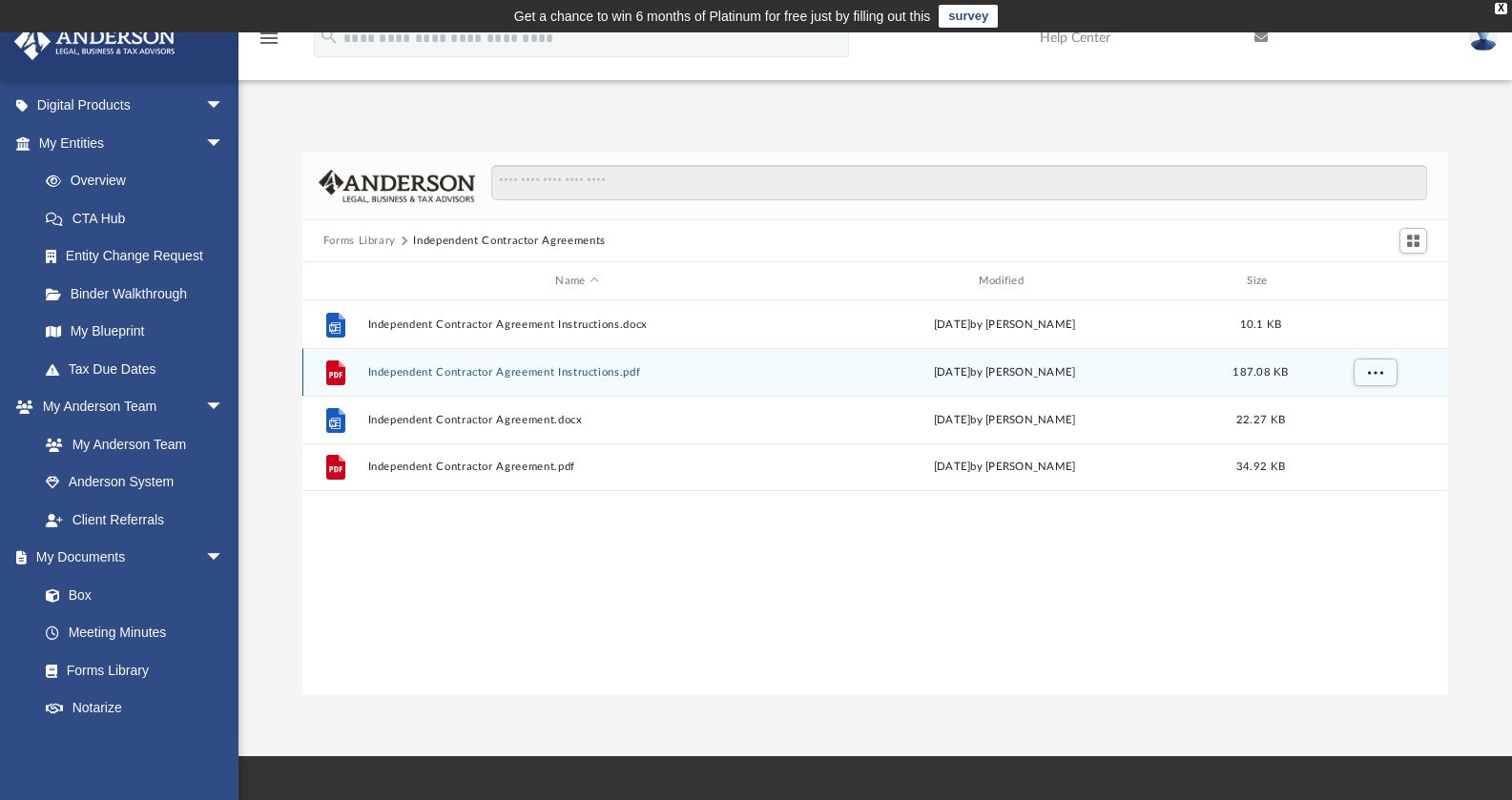
click at [455, 373] on button "Independent Contractor Agreement Instructions.pdf" at bounding box center [577, 372] width 419 height 12
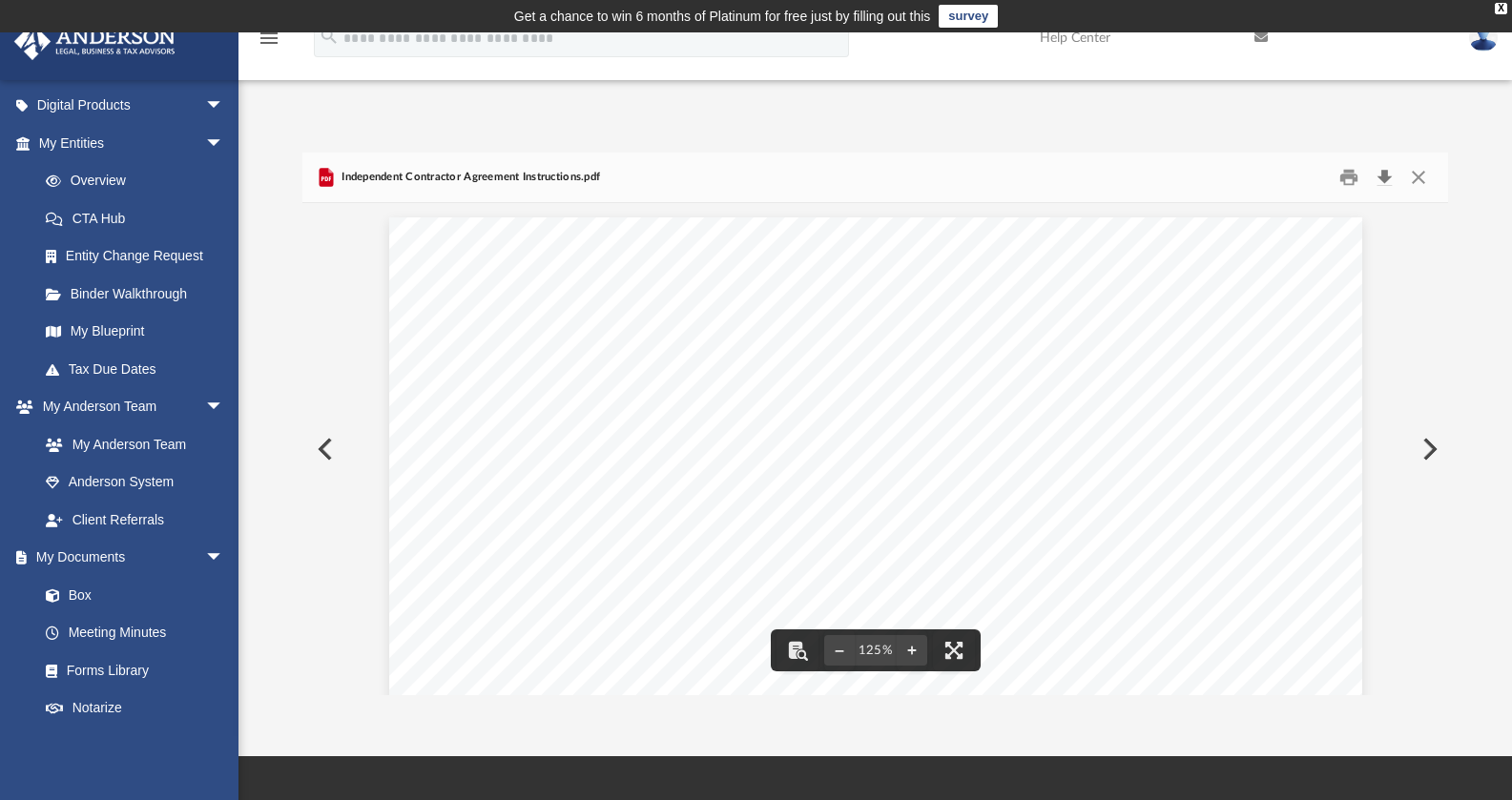
click at [1391, 178] on button "Download" at bounding box center [1384, 178] width 34 height 30
click at [1418, 176] on button "Close" at bounding box center [1418, 178] width 34 height 30
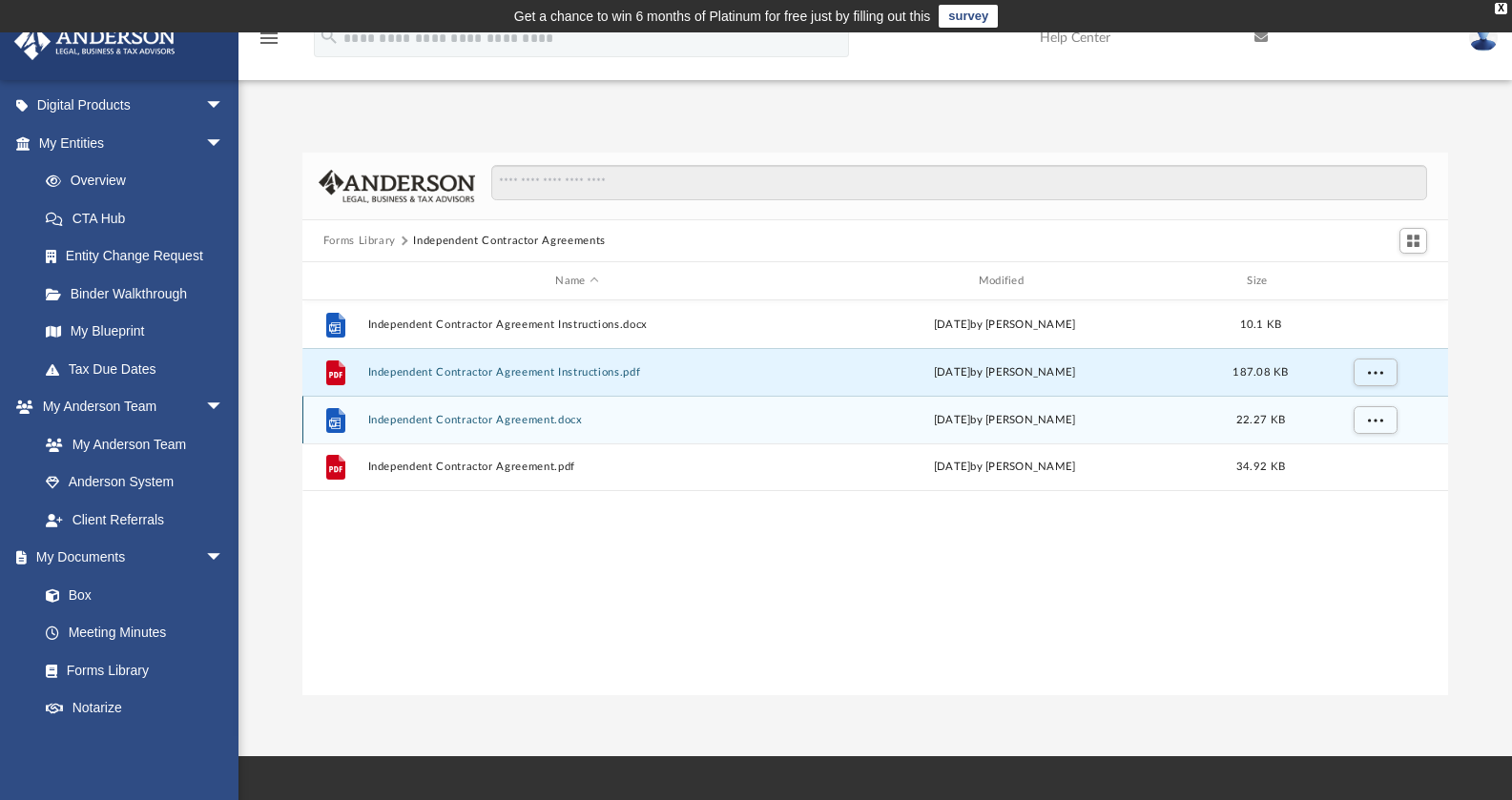
click at [506, 421] on button "Independent Contractor Agreement.docx" at bounding box center [577, 420] width 419 height 12
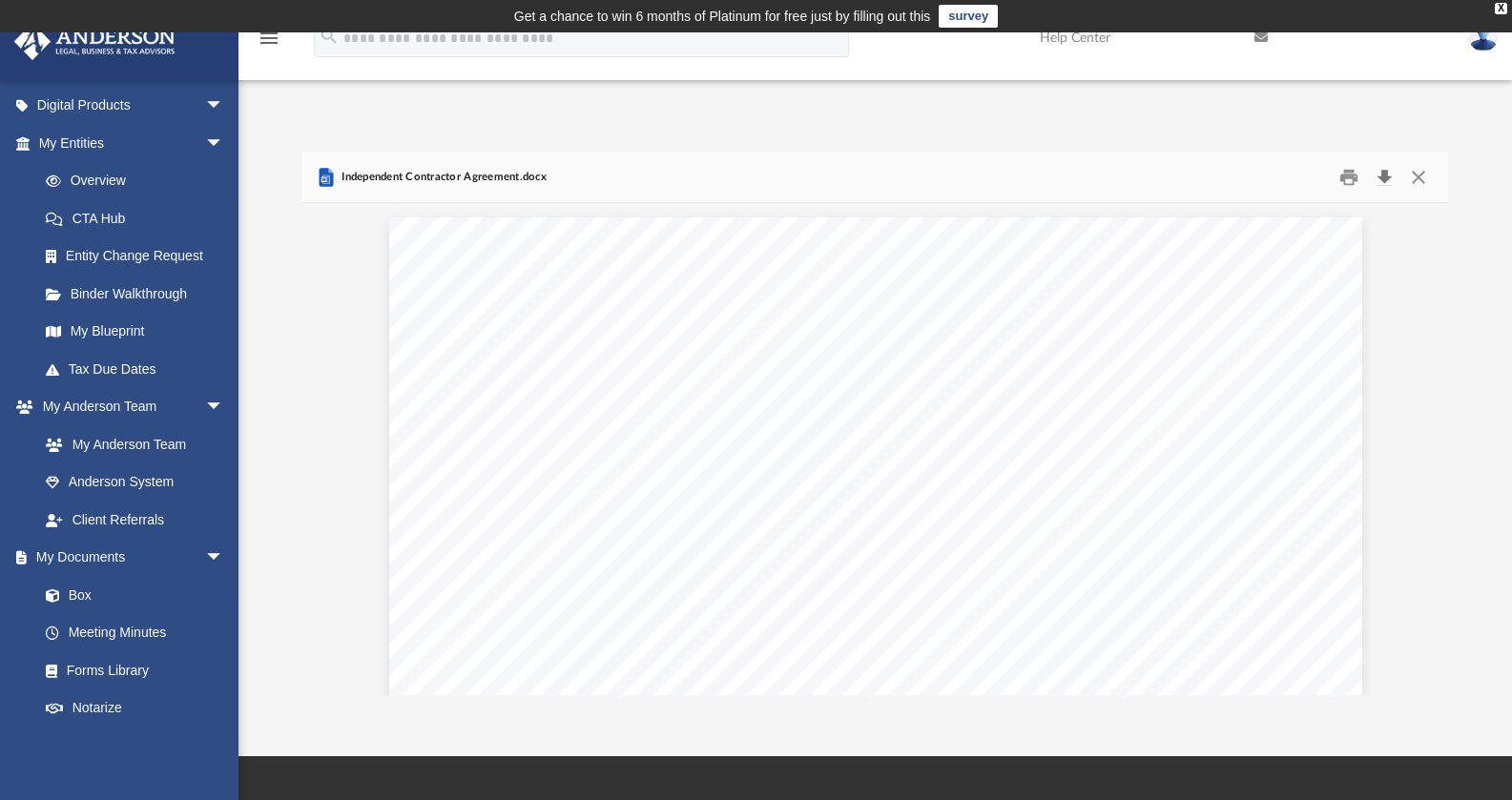
click at [1384, 179] on button "Download" at bounding box center [1384, 178] width 34 height 30
click at [1418, 179] on button "Close" at bounding box center [1418, 178] width 34 height 30
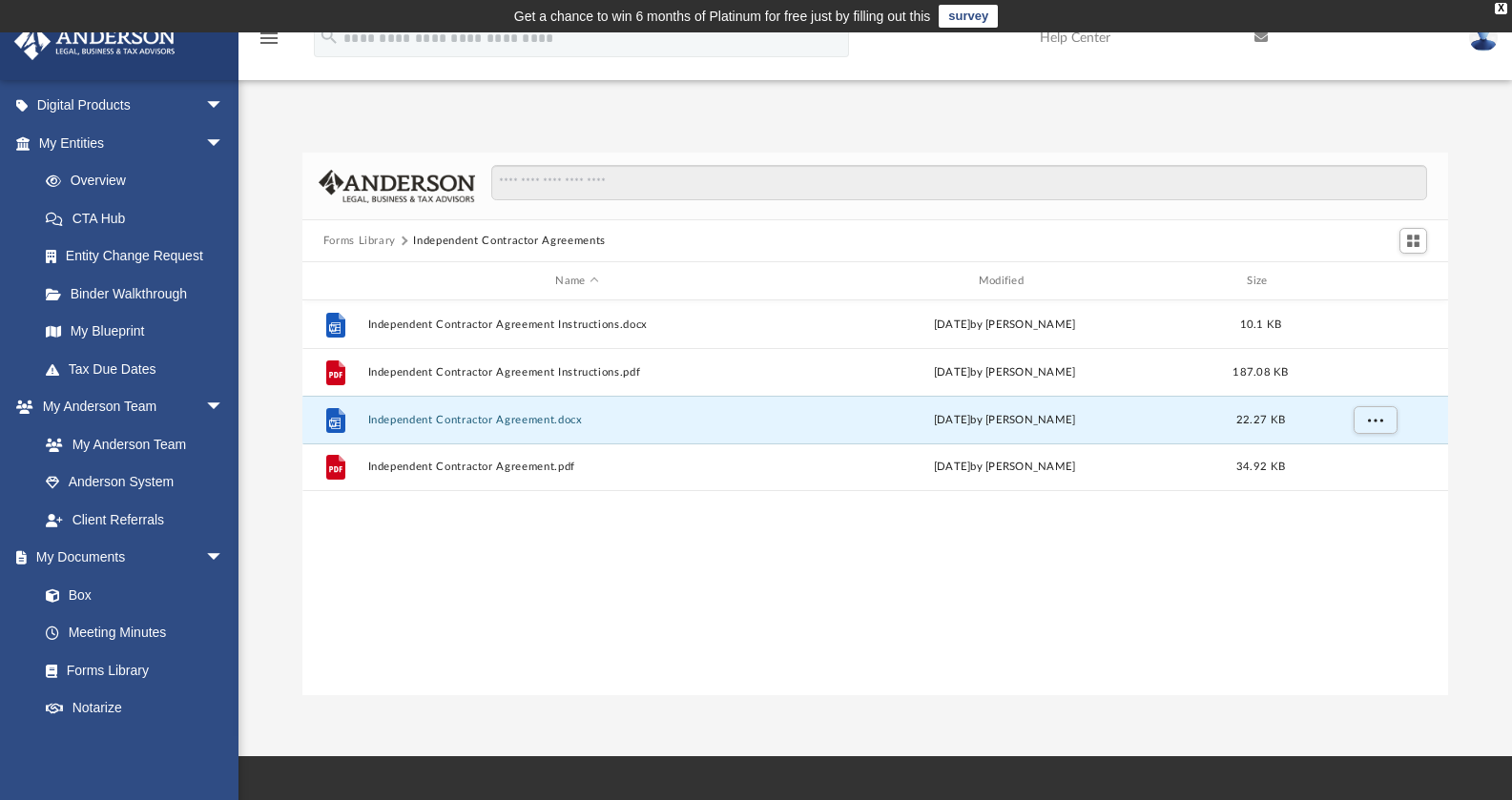
click at [365, 242] on button "Forms Library" at bounding box center [360, 242] width 73 height 17
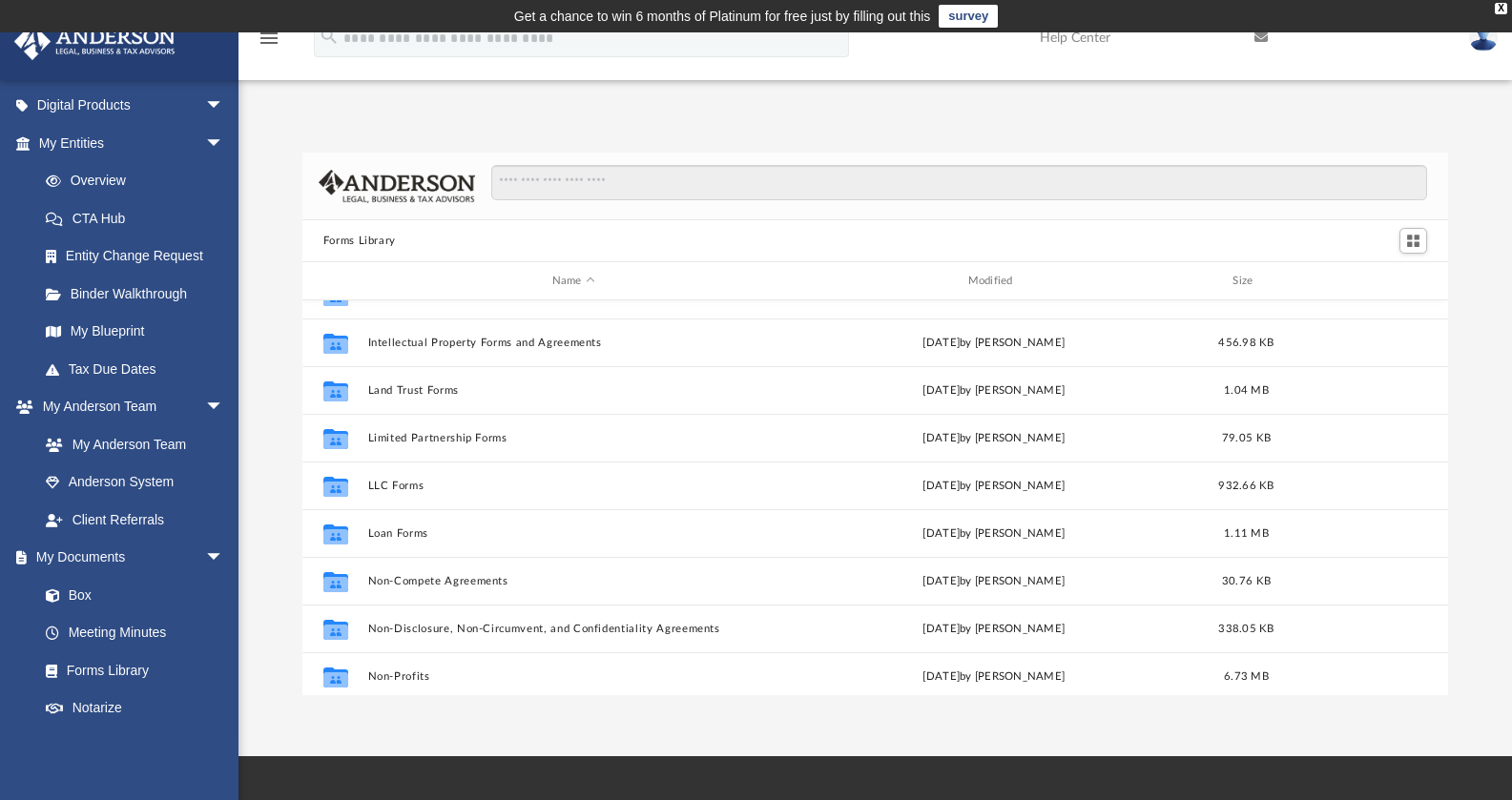
scroll to position [748, 0]
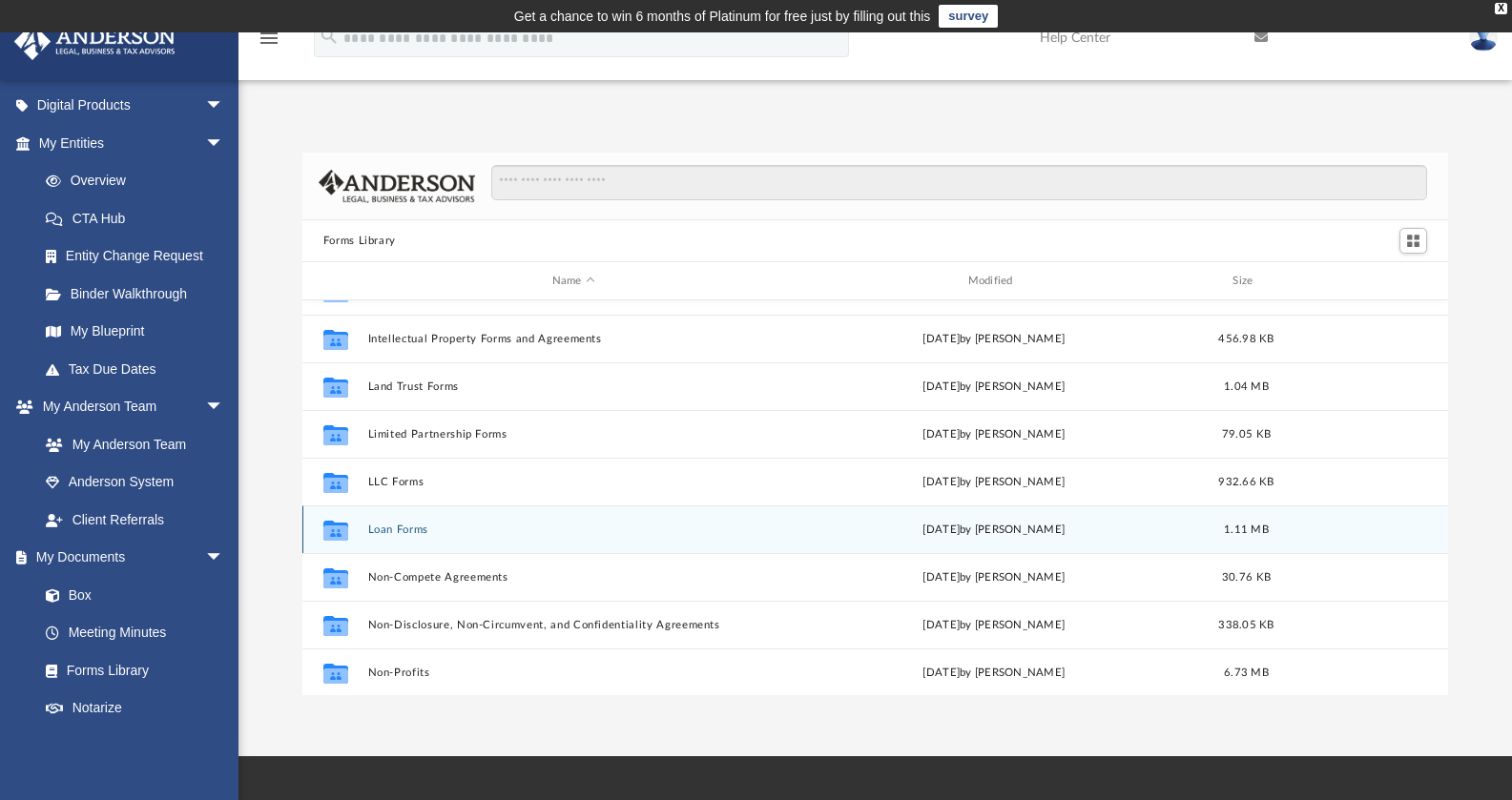
click at [403, 532] on button "Loan Forms" at bounding box center [574, 530] width 412 height 12
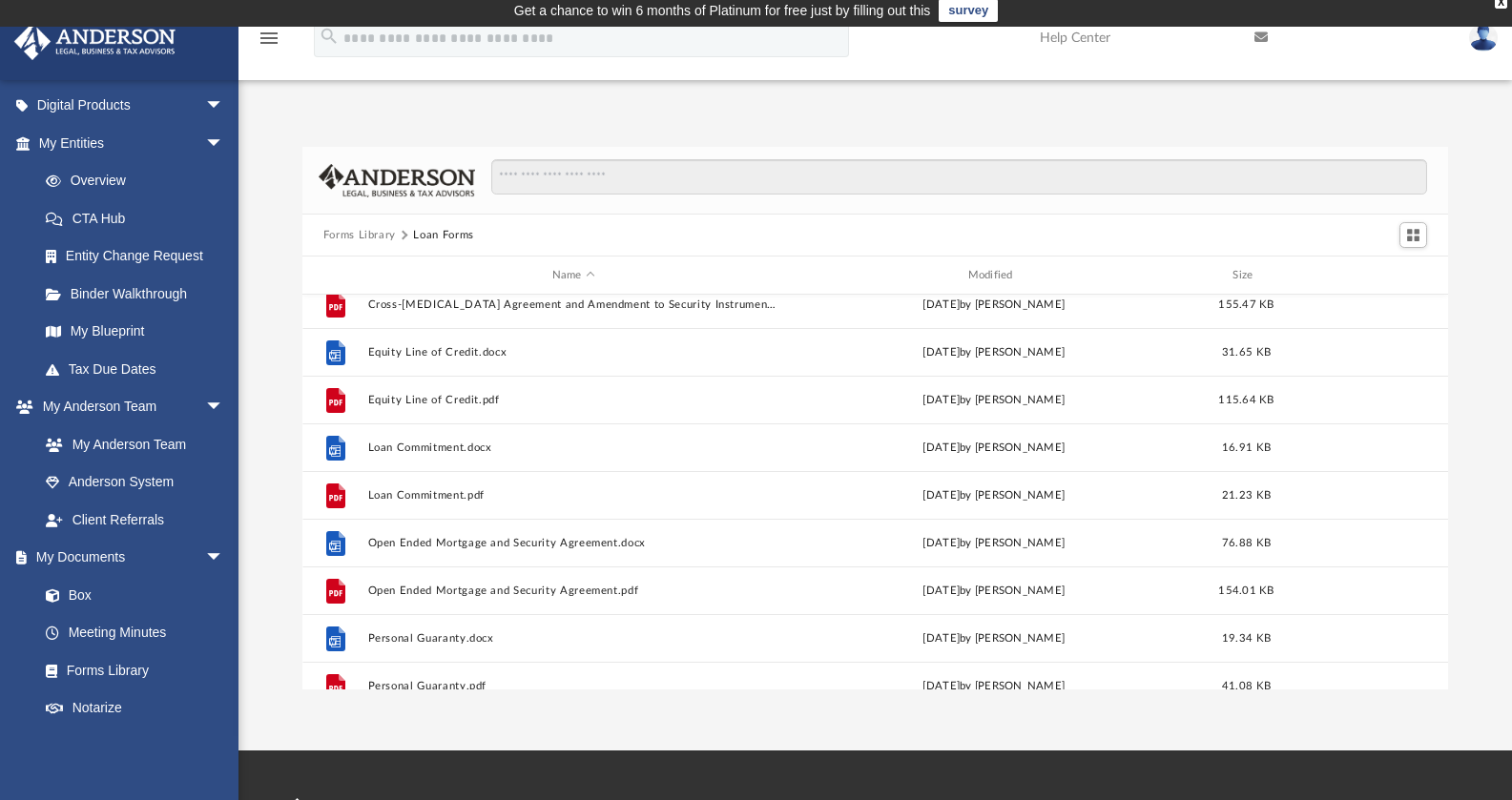
scroll to position [18, 0]
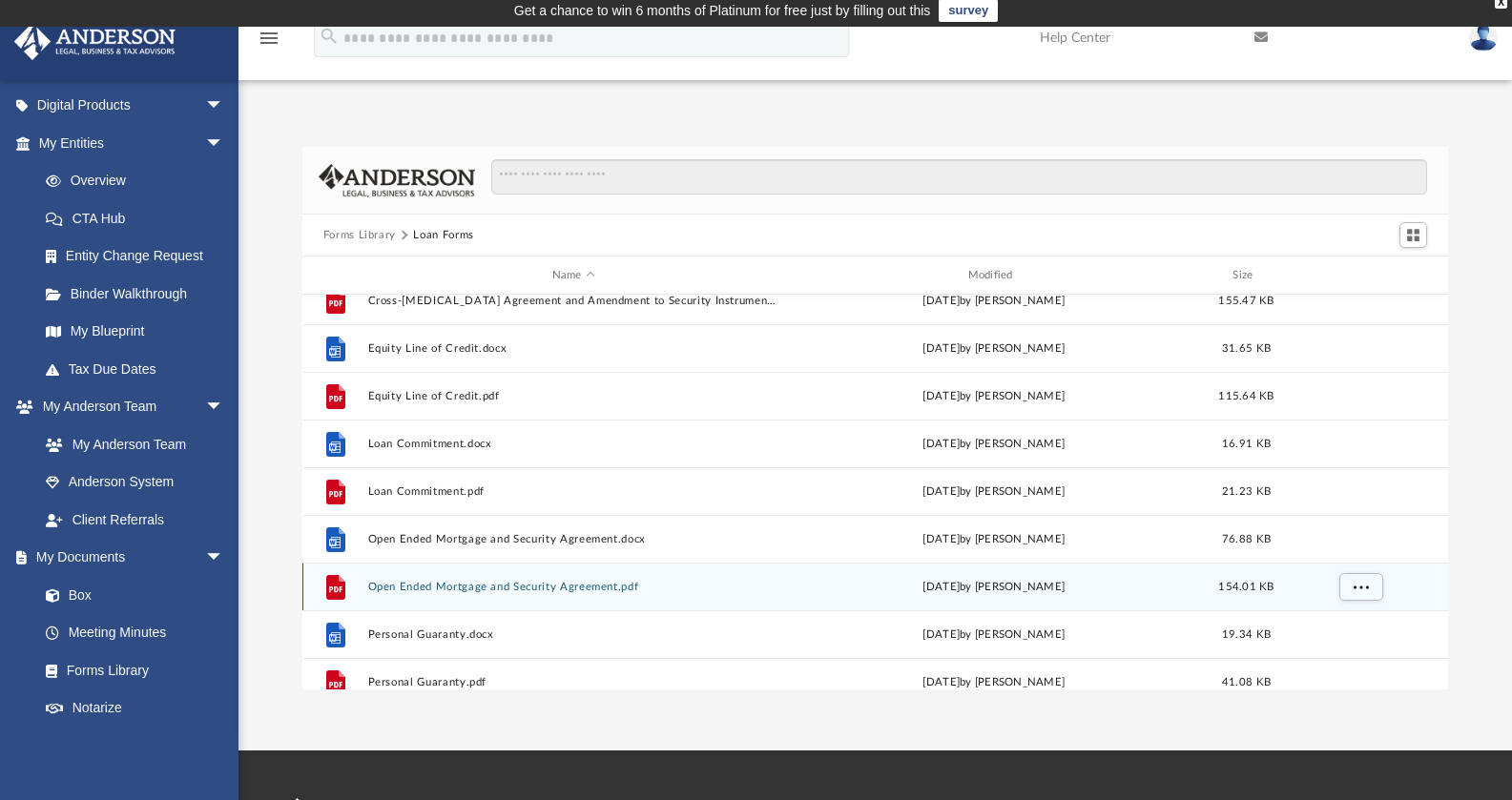
click at [507, 586] on button "Open Ended Mortgage and Security Agreement.pdf" at bounding box center [574, 587] width 412 height 12
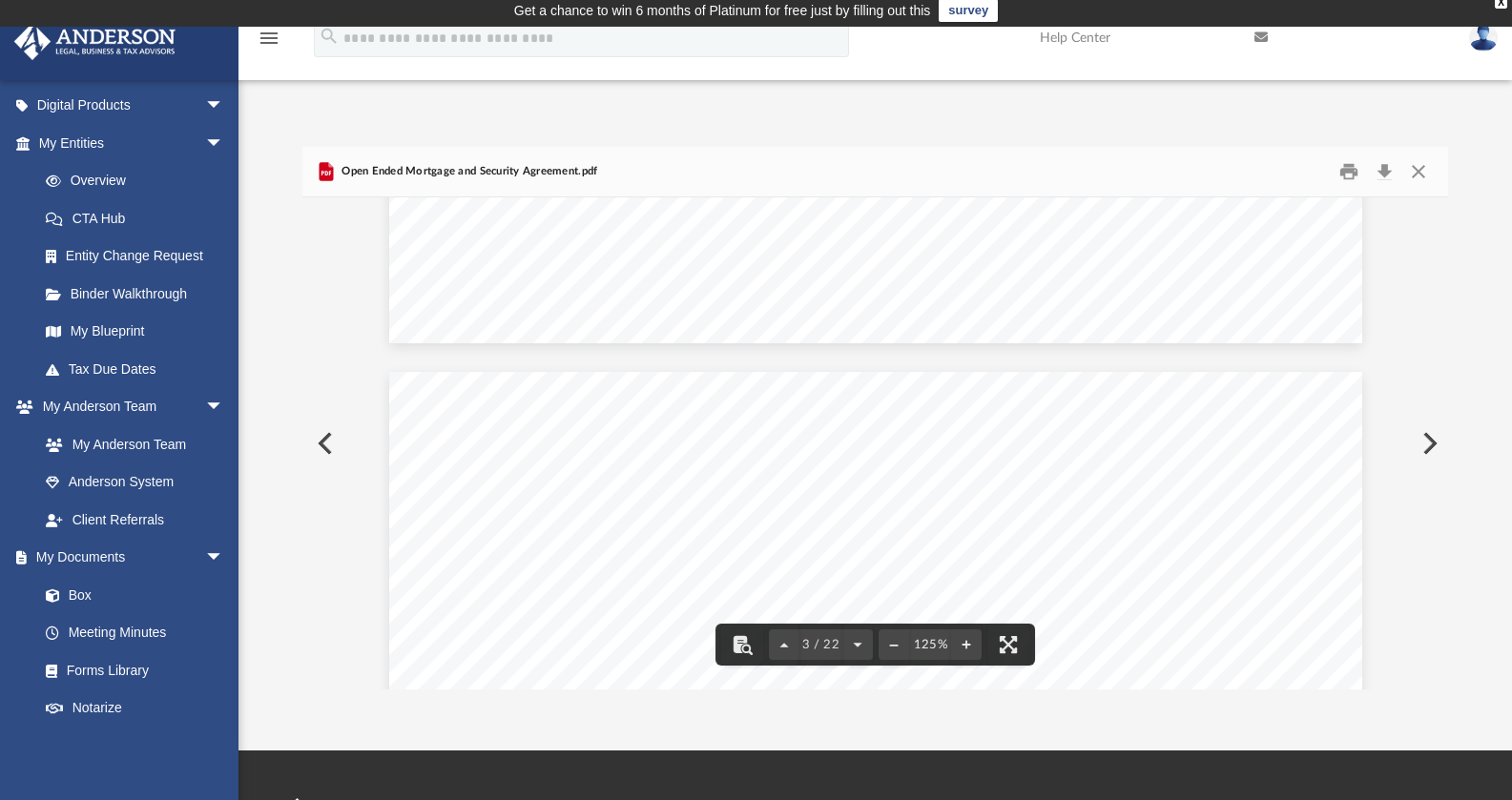
scroll to position [2718, 0]
click at [1416, 168] on button "Close" at bounding box center [1418, 172] width 34 height 30
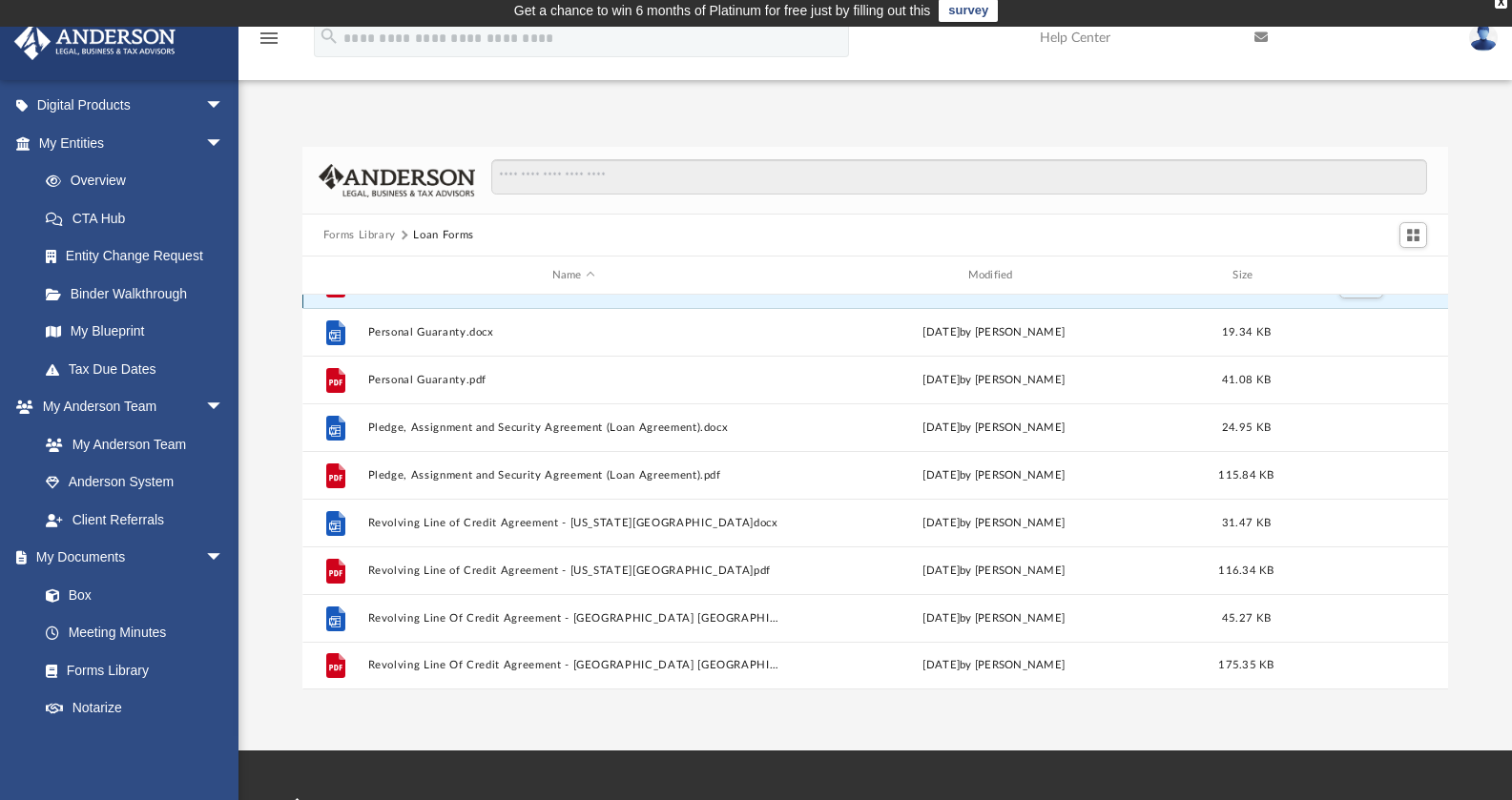
scroll to position [10, 0]
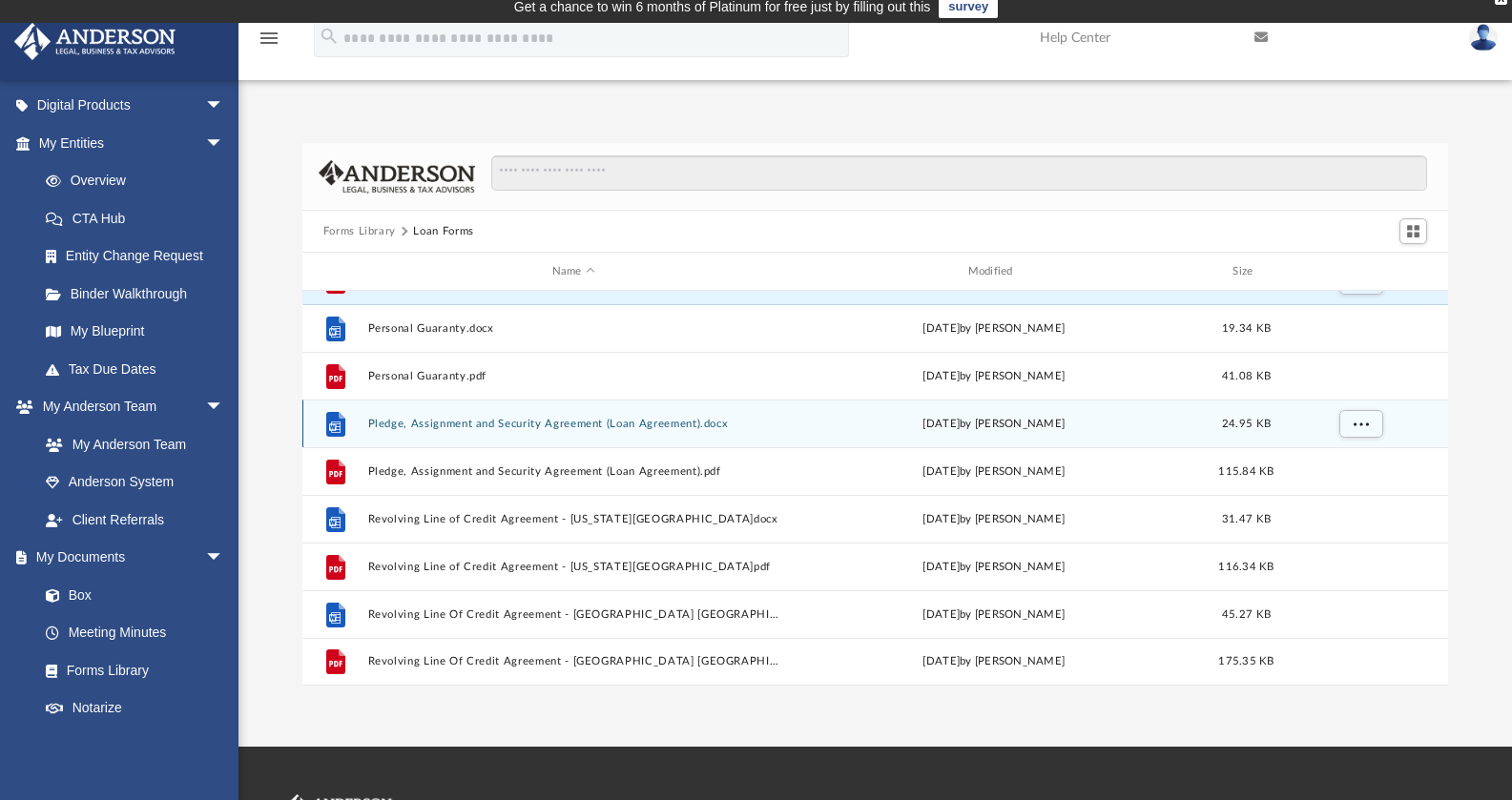
click at [516, 426] on button "Pledge, Assignment and Security Agreement (Loan Agreement).docx" at bounding box center [574, 424] width 412 height 12
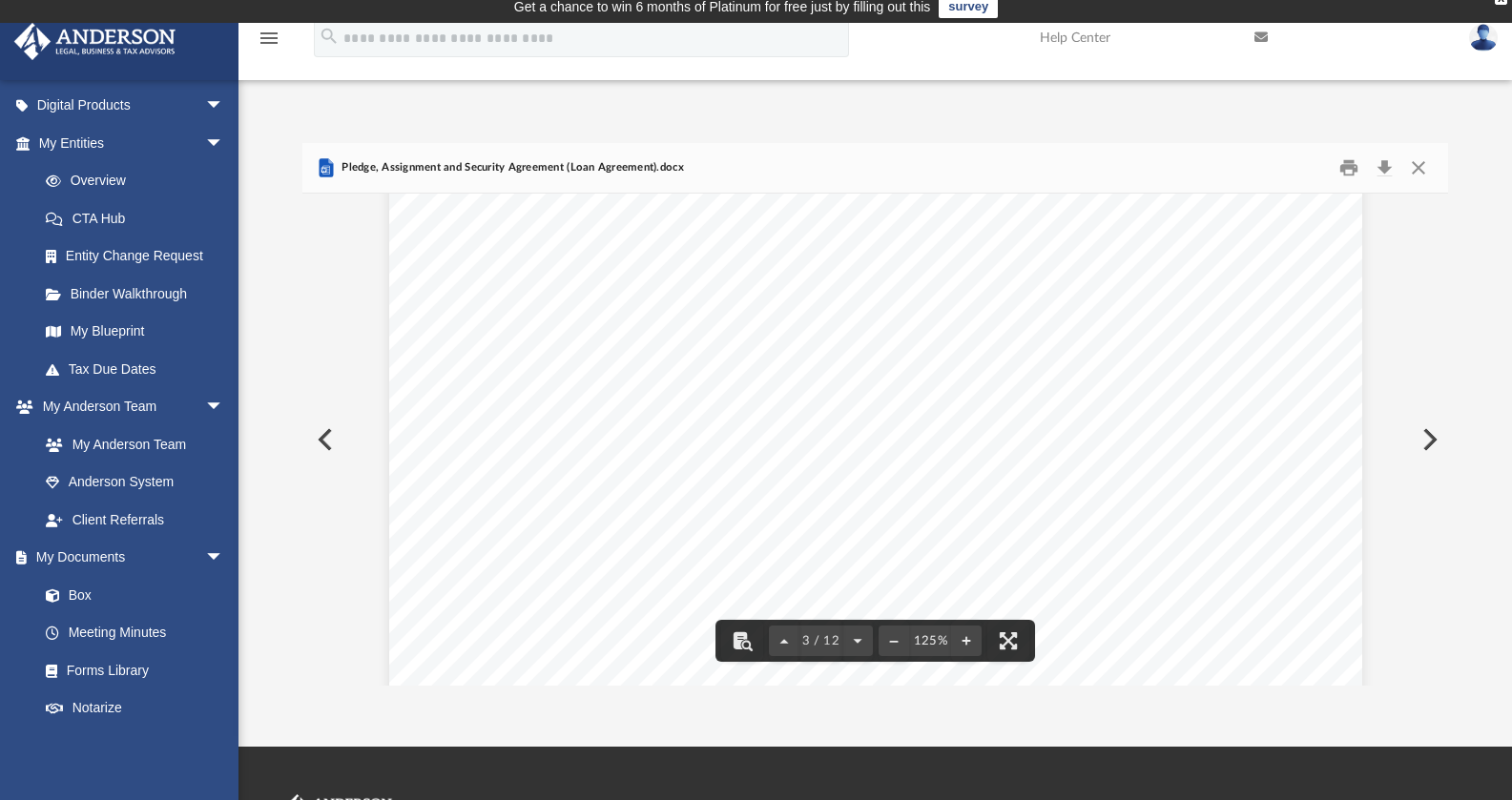
scroll to position [2822, 0]
click at [1418, 167] on button "Close" at bounding box center [1418, 168] width 34 height 30
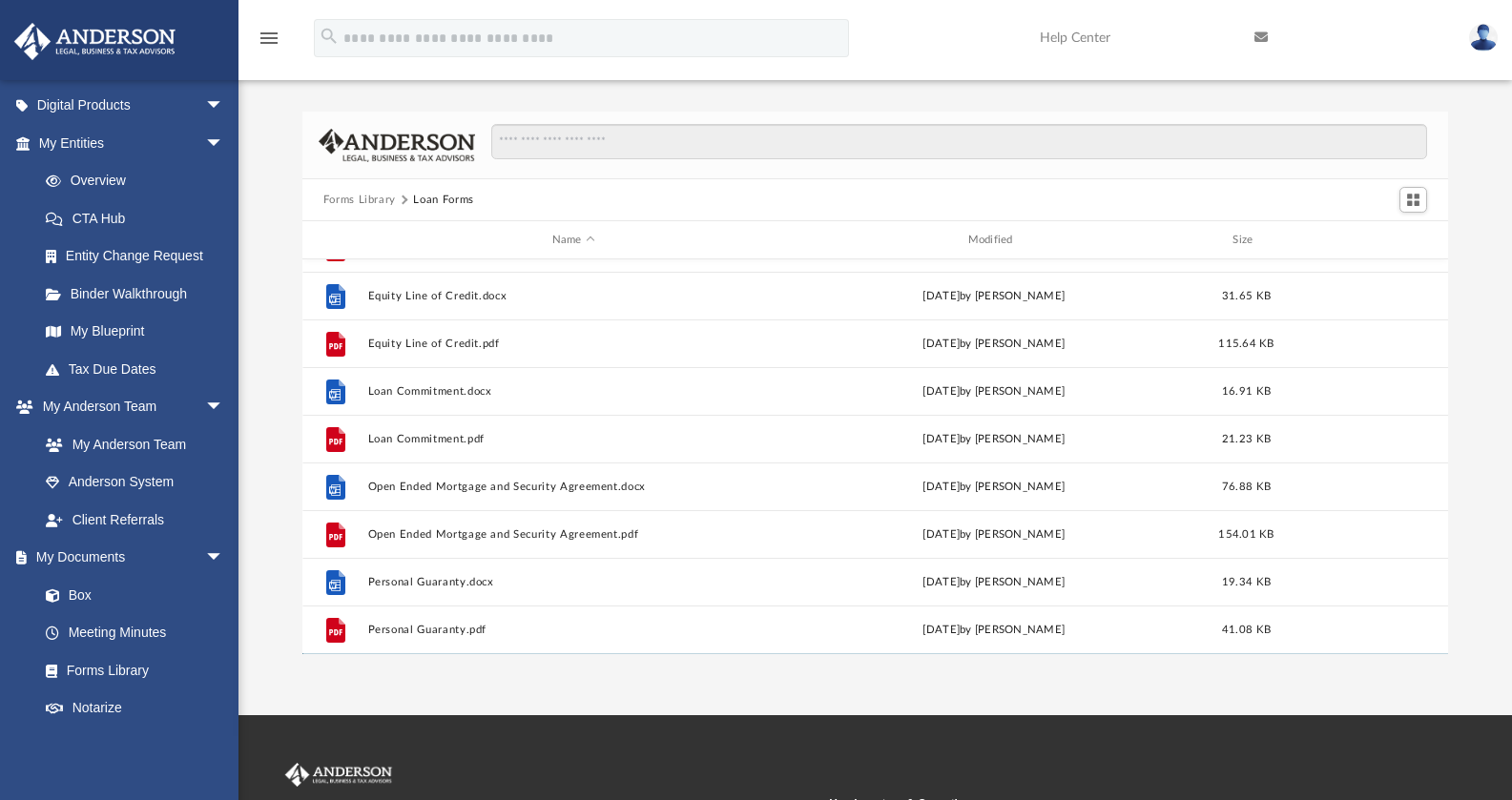
scroll to position [32, 0]
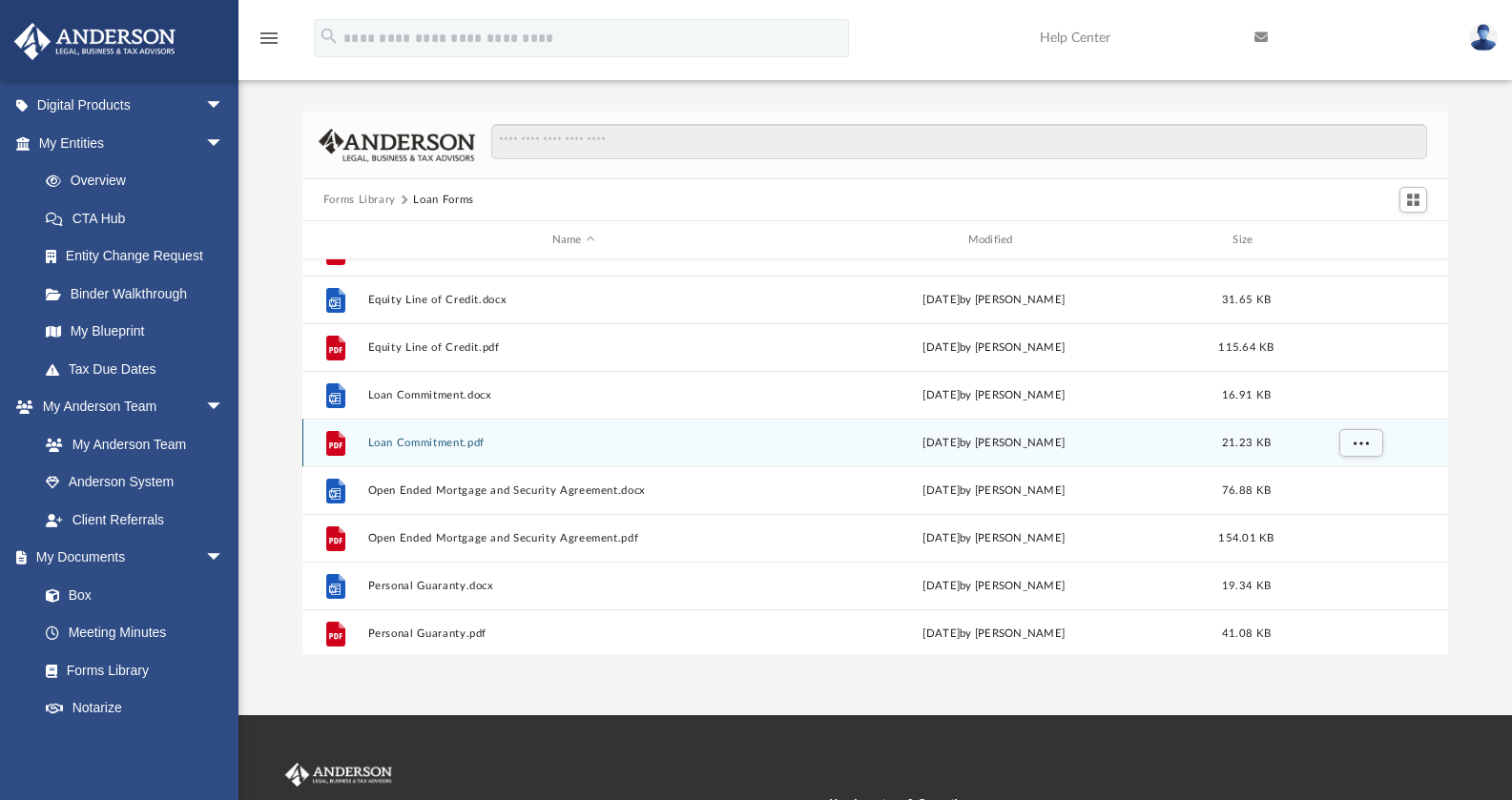
click at [411, 437] on button "Loan Commitment.pdf" at bounding box center [574, 443] width 412 height 12
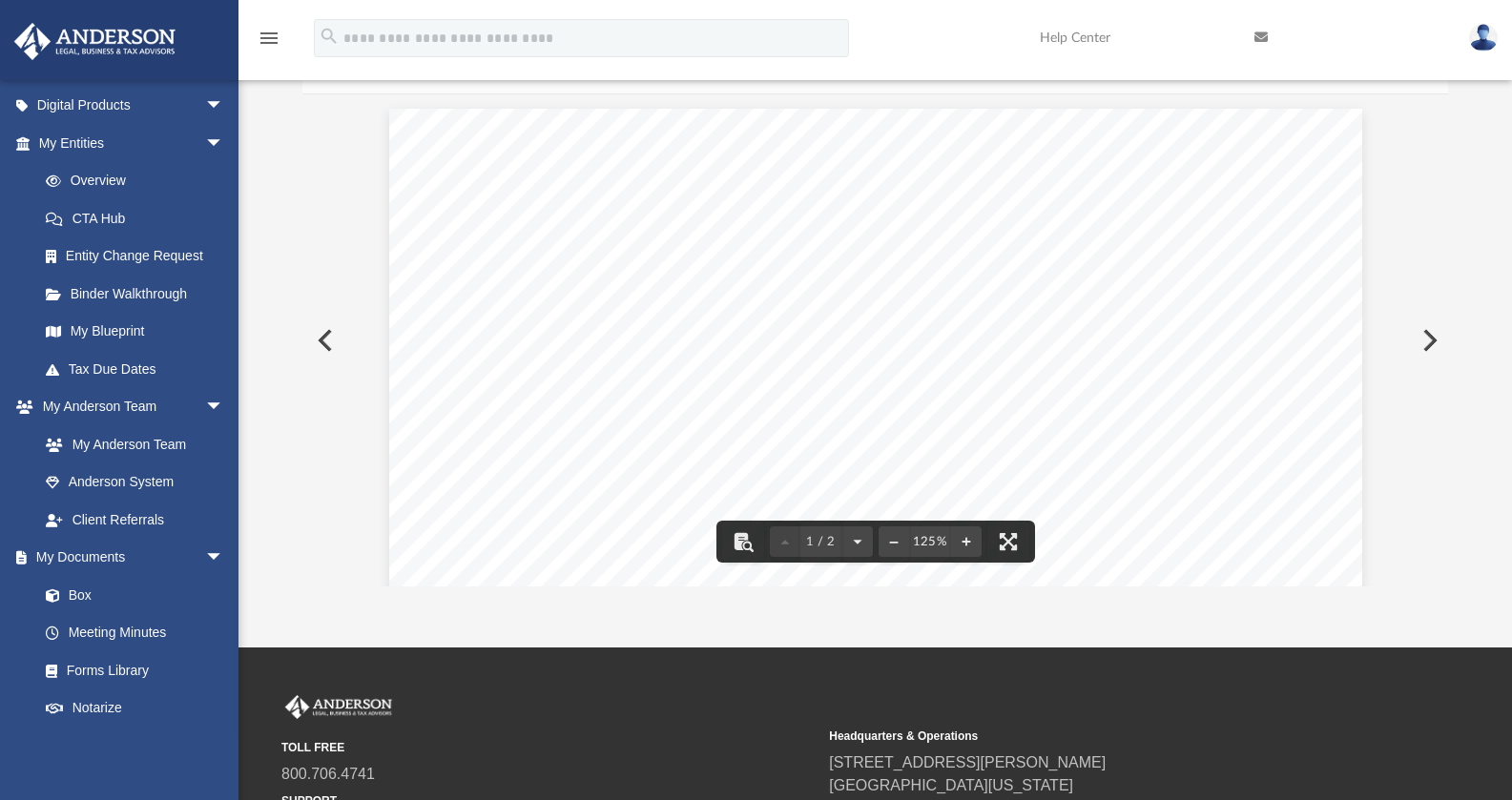
scroll to position [0, 0]
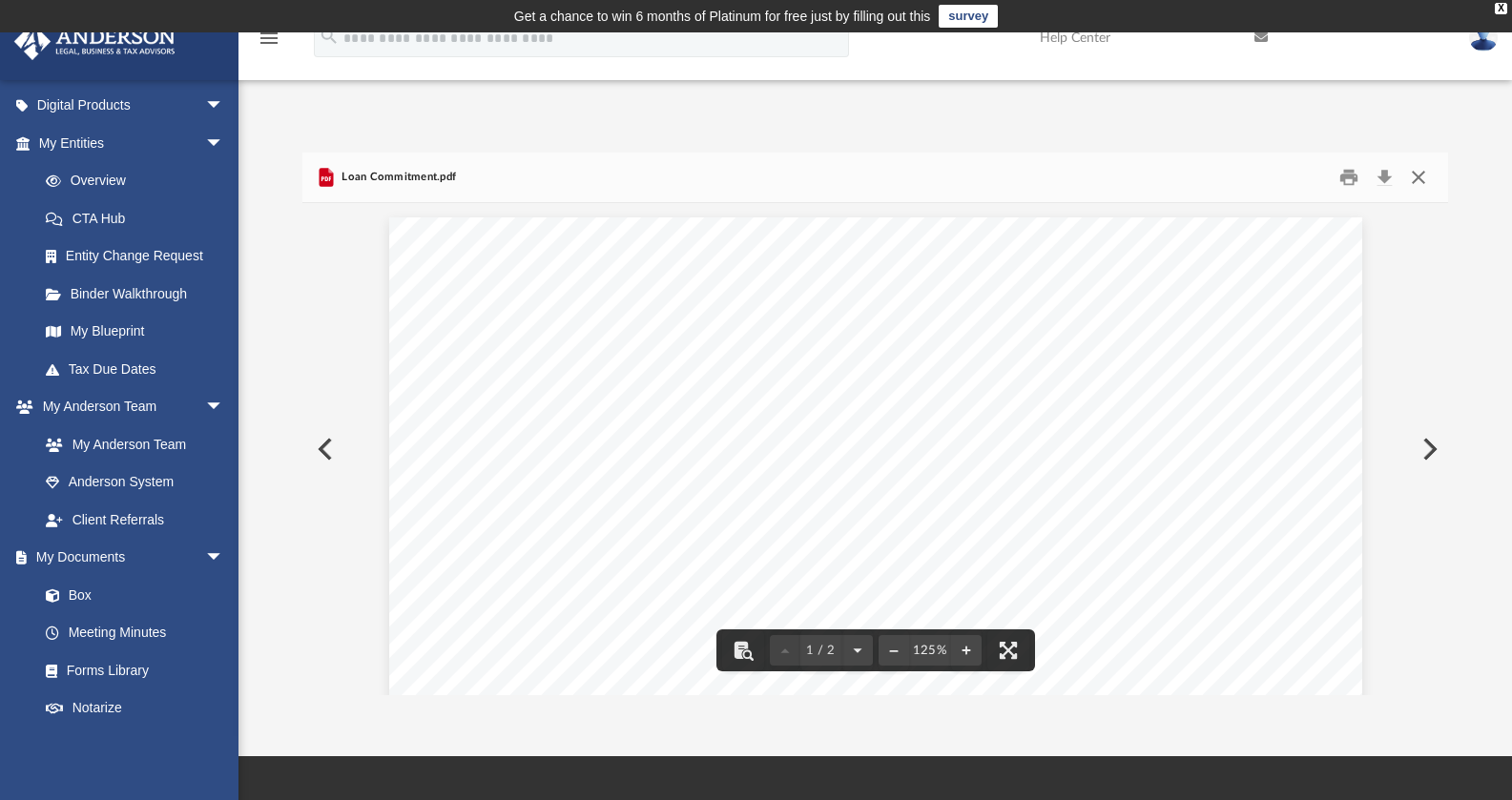
click at [1420, 178] on button "Close" at bounding box center [1418, 178] width 34 height 30
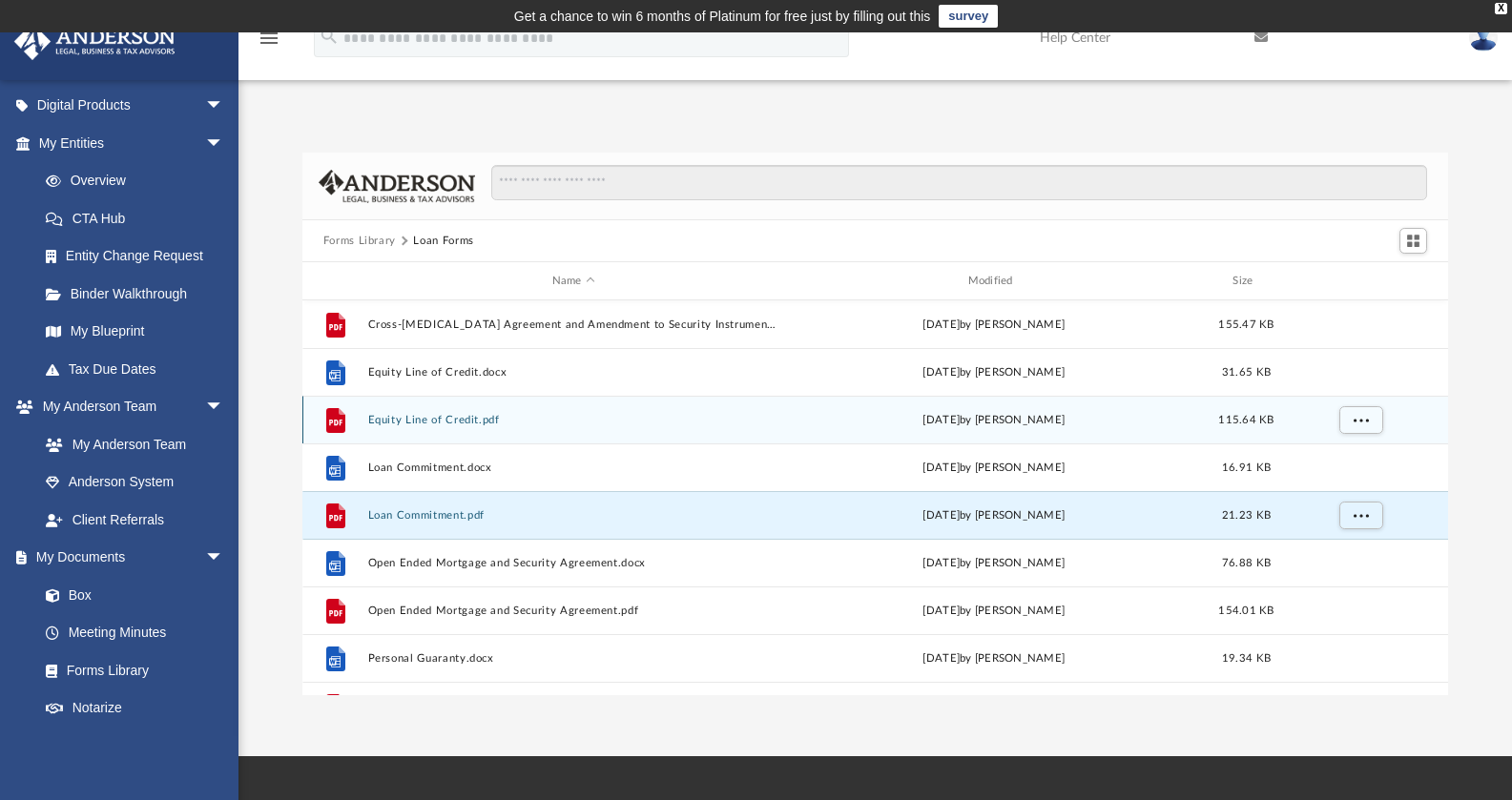
click at [461, 424] on button "Equity Line of Credit.pdf" at bounding box center [574, 420] width 412 height 12
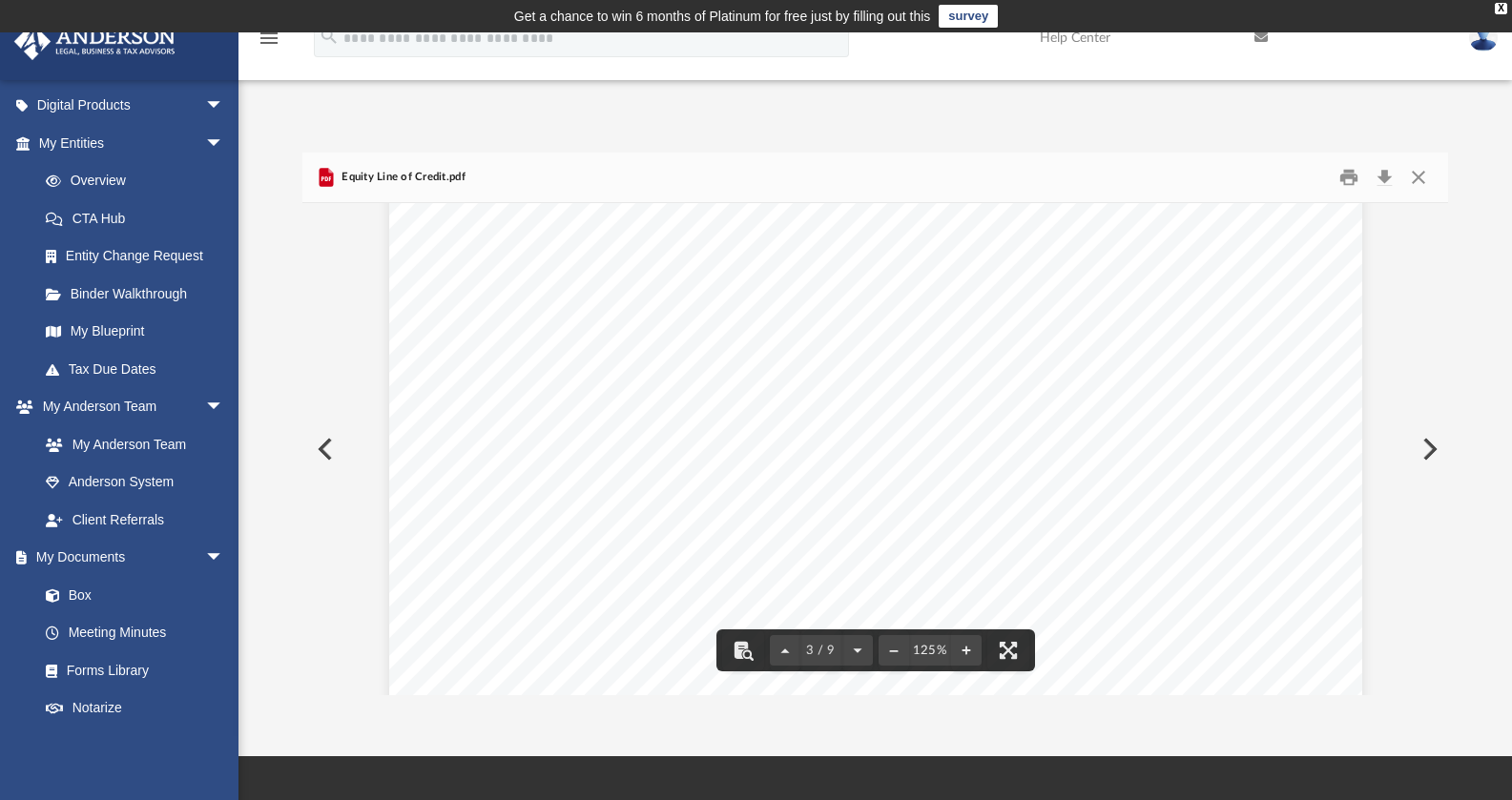
scroll to position [2876, 0]
click at [1418, 173] on button "Close" at bounding box center [1418, 178] width 34 height 30
